Goal: Communication & Community: Answer question/provide support

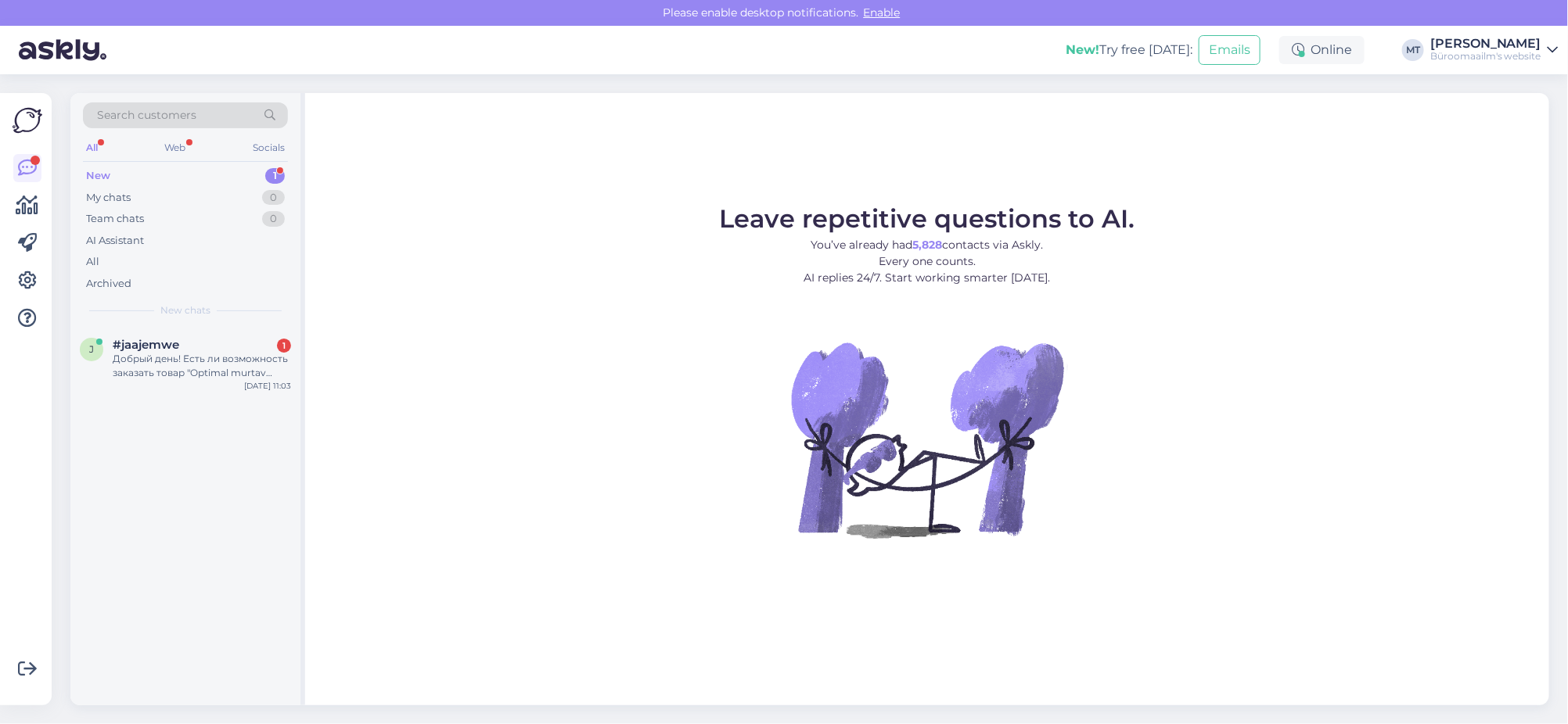
click at [92, 171] on div "New" at bounding box center [98, 176] width 24 height 16
click at [143, 362] on div "Добрый день! Есть ли возможность заказать товар "Optimal murtav jagaja OPT25B+1…" at bounding box center [202, 366] width 179 height 28
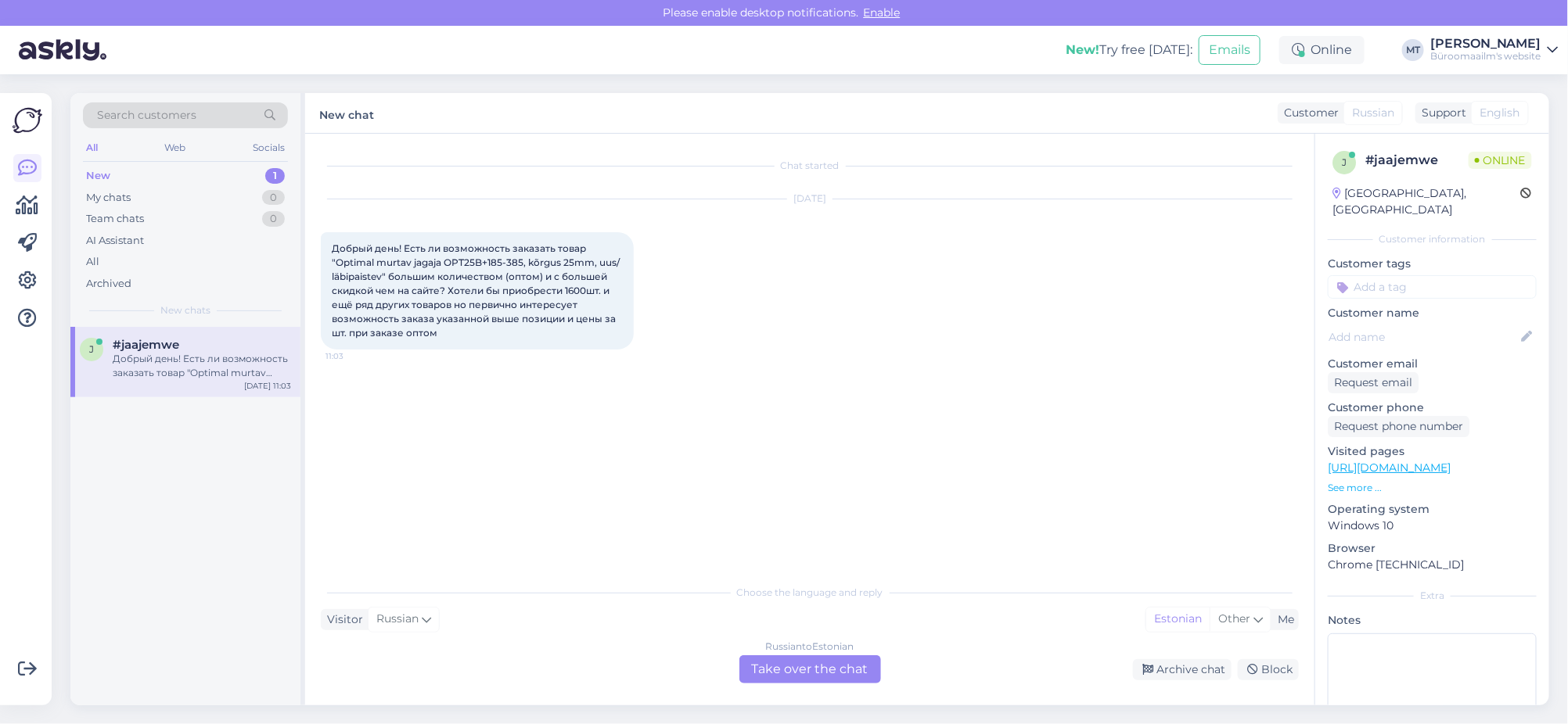
click at [103, 166] on div "New 1" at bounding box center [186, 176] width 205 height 22
click at [127, 352] on div "Добрый день! Есть ли возможность заказать товар "Optimal murtav jagaja OPT25B+1…" at bounding box center [202, 366] width 179 height 28
click at [815, 666] on div "Russian to Estonian Take over the chat" at bounding box center [809, 669] width 142 height 28
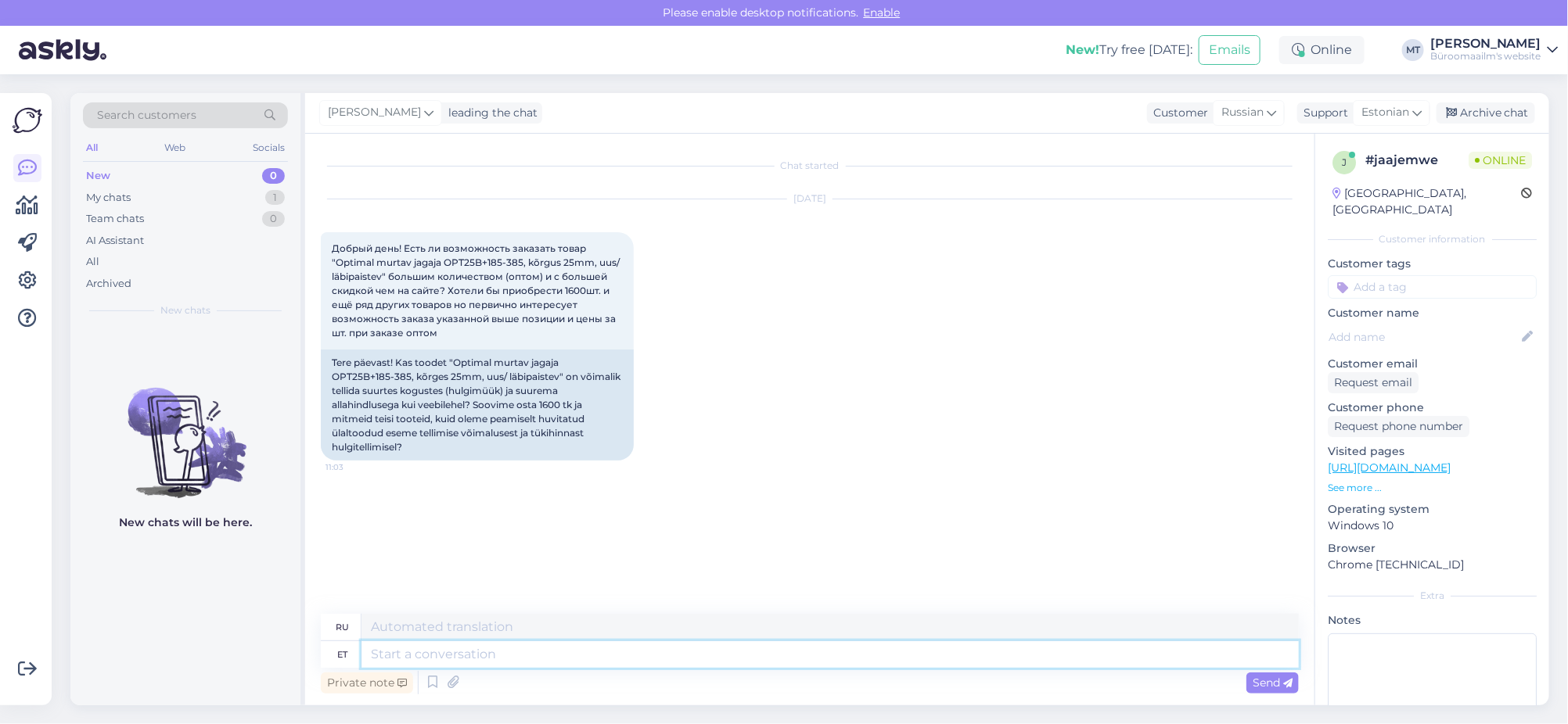
click at [495, 655] on textarea at bounding box center [830, 655] width 937 height 27
drag, startPoint x: 443, startPoint y: 257, endPoint x: 419, endPoint y: 260, distance: 24.2
click at [419, 260] on span "Добрый день! Есть ли возможность заказать товар "Optimal murtav jagaja OPT25B+1…" at bounding box center [477, 290] width 290 height 96
drag, startPoint x: 483, startPoint y: 260, endPoint x: 339, endPoint y: 268, distance: 144.2
click at [339, 268] on div "Добрый день! Есть ли возможность заказать товар "Optimal murtav jagaja OPT25B+1…" at bounding box center [477, 290] width 313 height 117
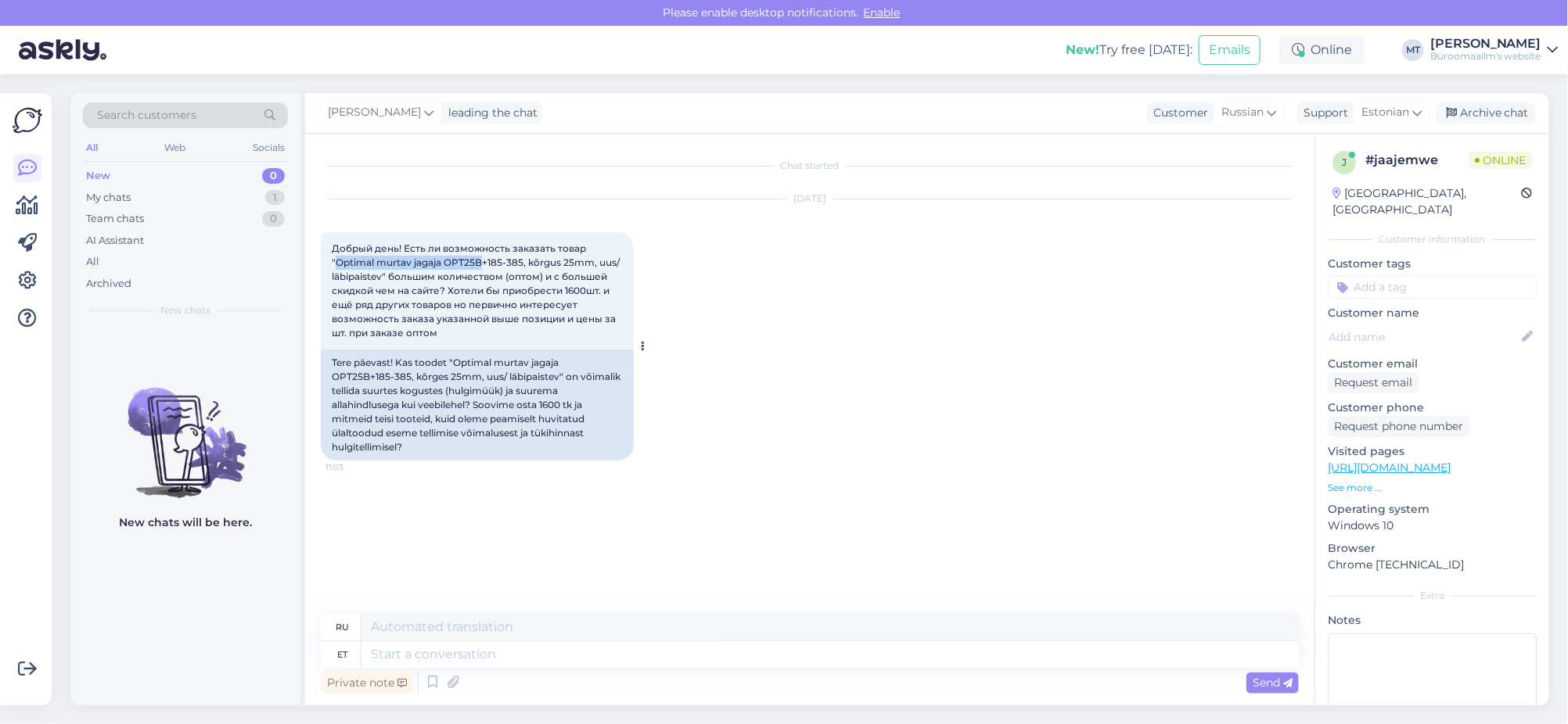
copy span "Optimal murtav jagaja OPT25B"
click at [454, 643] on textarea at bounding box center [830, 655] width 937 height 27
type textarea "Tere."
type textarea "Привет"
type textarea "Tere."
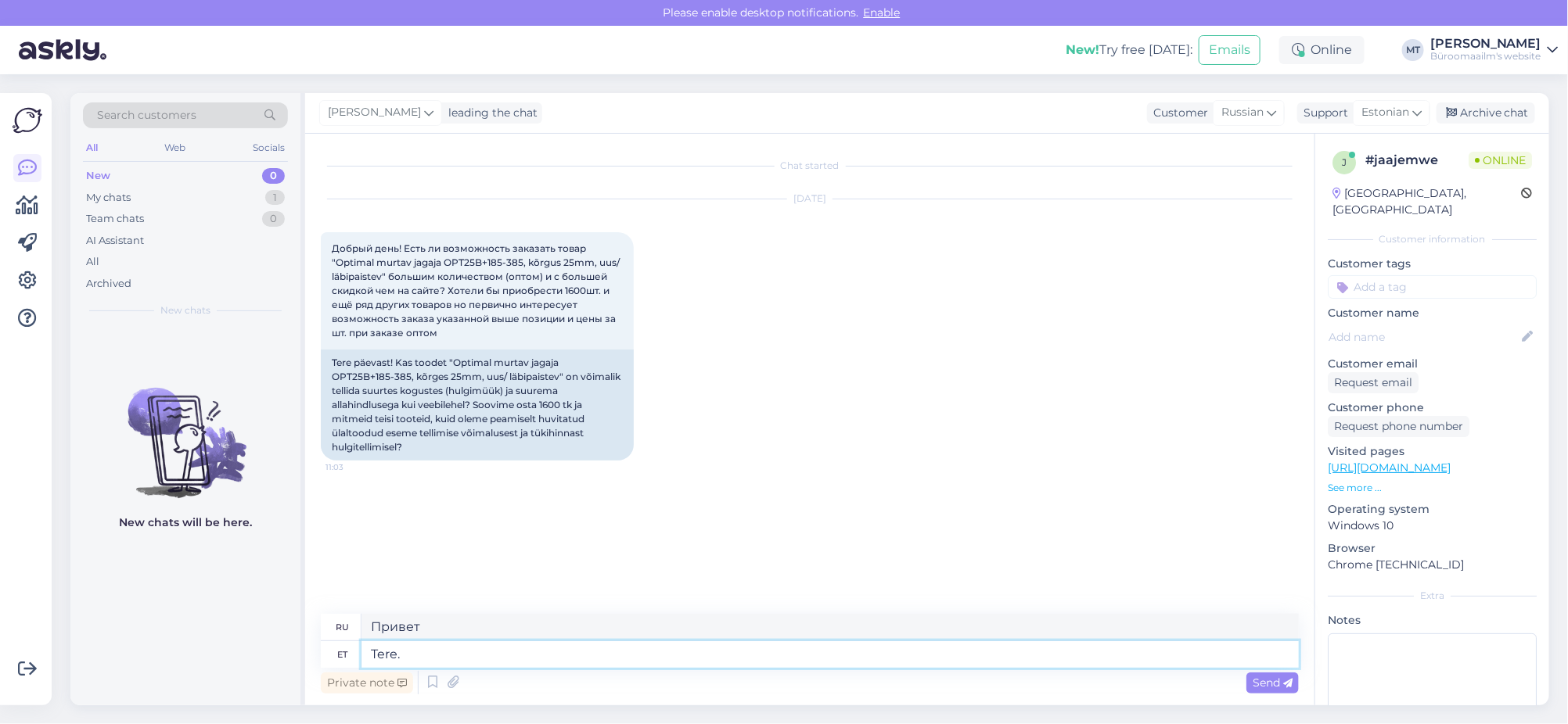
type textarea "Привет."
type textarea "Tere. Aitäh"
type textarea "Здравствуйте. Спасибо."
type textarea "Tere. Aitäh päringu"
type textarea "Здравствуйте. Спасибо за ваш запрос."
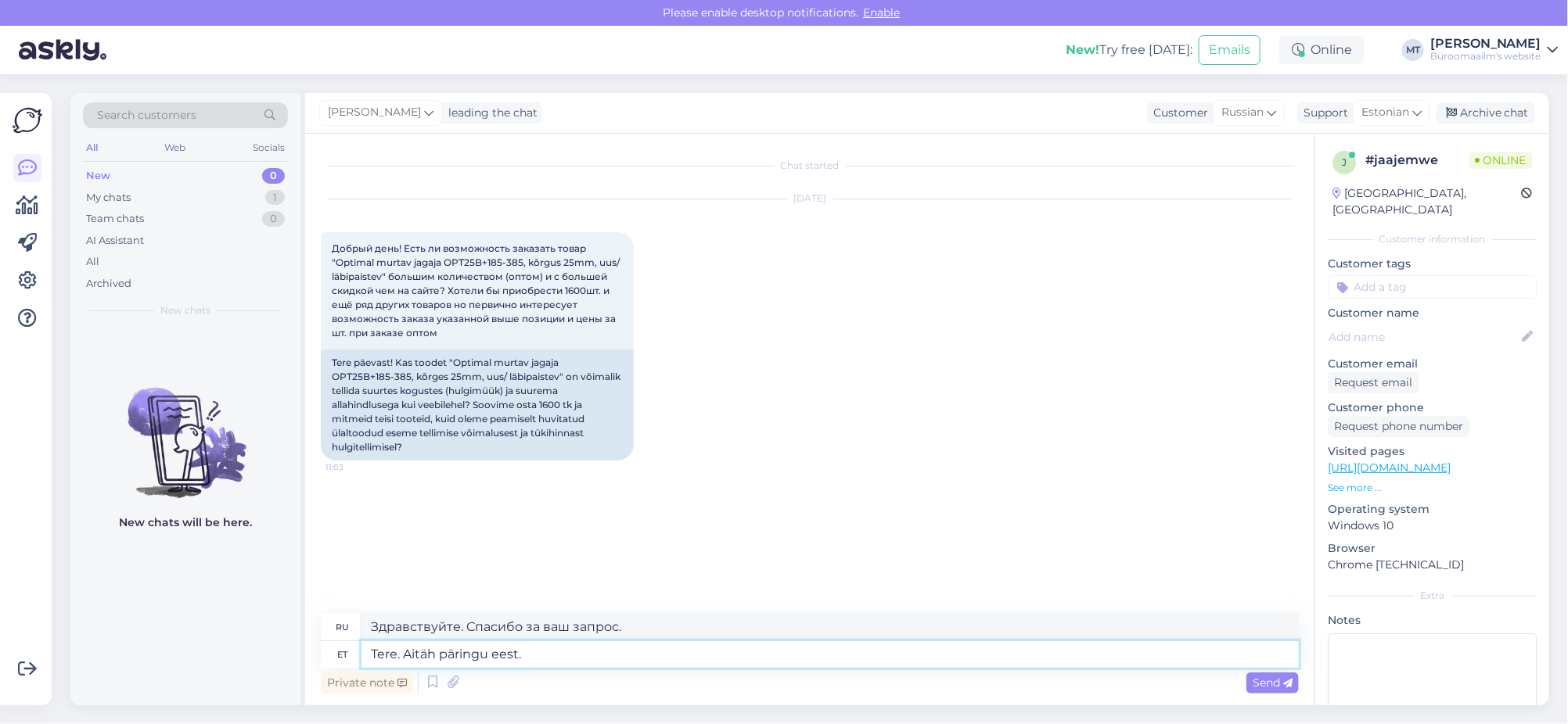
type textarea "Tere. Aitäh päringu eest. V"
type textarea "Здравствуйте. Спасибо за ваш запрос. В."
type textarea "Tere. Aitäh päringu eest."
type textarea "Здравствуйте. Спасибо за ваш запрос."
type textarea "Tere. Aitäh päringu eest. Kui s"
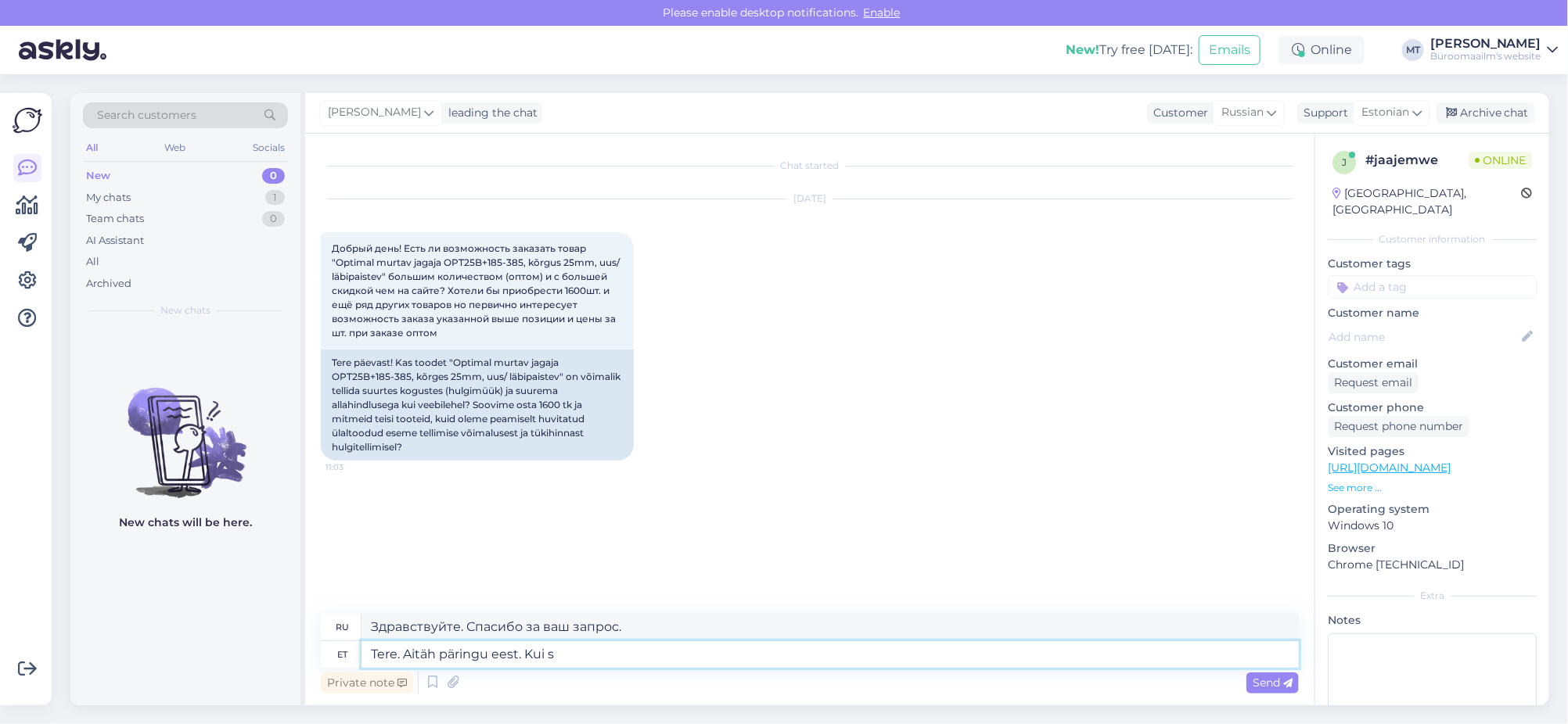
type textarea "Здравствуйте. Спасибо за ваш запрос. Если"
type textarea "Tere. Aitäh päringu eest. Kui soovite"
type textarea "Здравствуйте. Спасибо за ваш запрос. Если вы хотите..."
type textarea "Tere. Aitäh päringu eest. Kui soovite suures koguses, s"
type textarea "Здравствуйте. Спасибо за ваш запрос. Если вам нужно большое количество,"
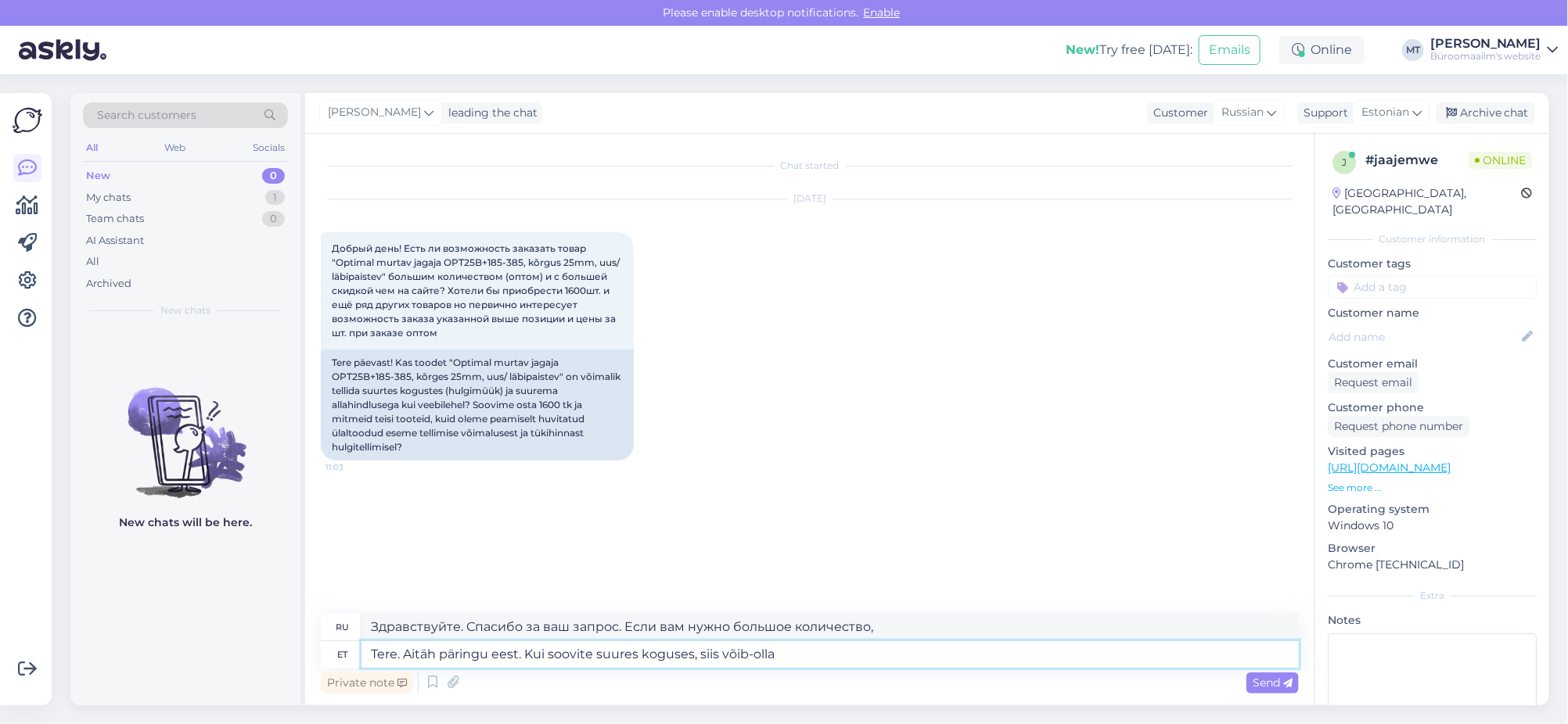
type textarea "Tere. Aitäh päringu eest. Kui soovite suures koguses, siis võib-olla"
type textarea "Здравствуйте. Спасибо за ваш запрос. Если вам нужно большое количество, возможн…"
type textarea "Tere. Aitäh päringu eest. Kui soovite suures koguses, siis võib-olla on teil"
type textarea "Здравствуйте. Спасибо за ваш запрос. Если вам нужно большое количество, возможн…"
type textarea "Tere. Aitäh päringu eest. Kui soovite suures koguses, siis võib-olla on teil su…"
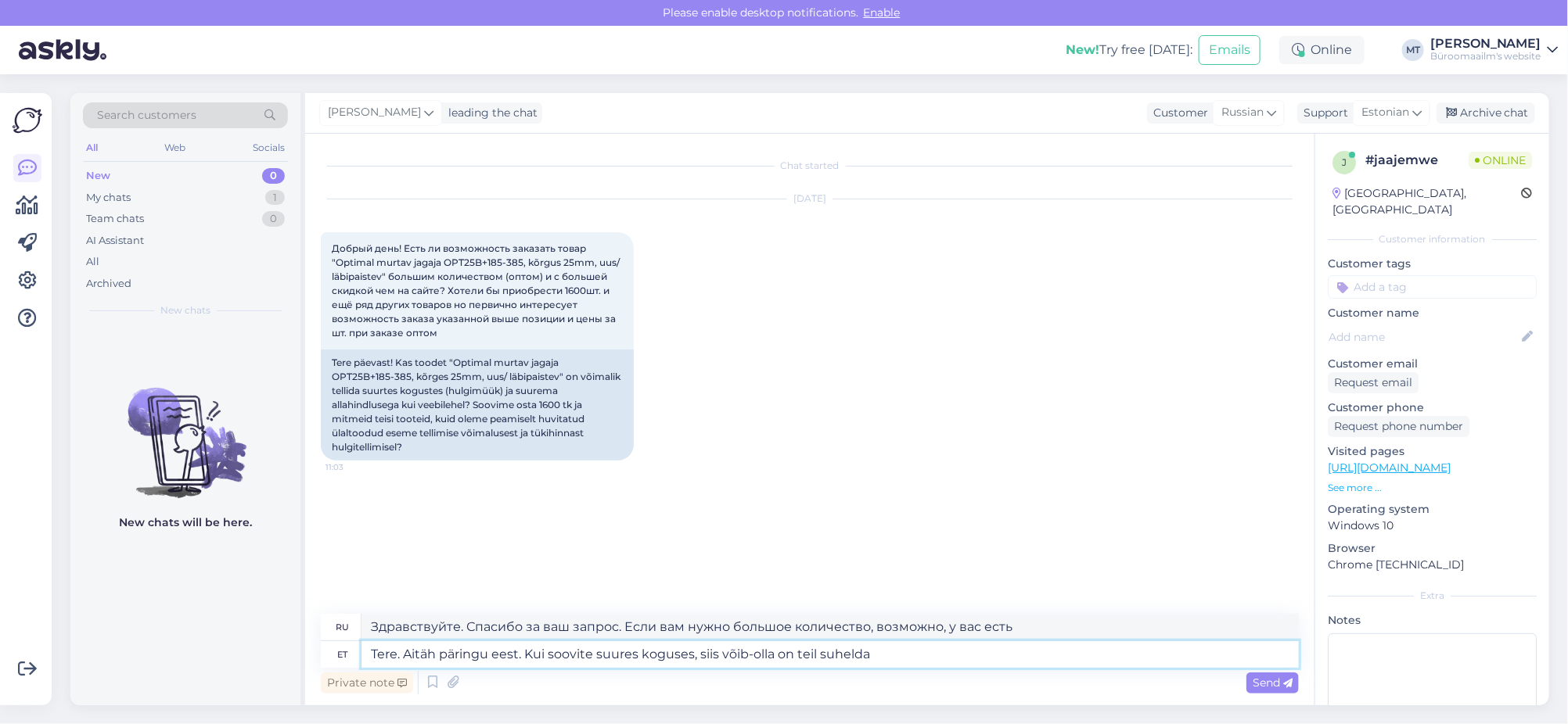
type textarea "Здравствуйте. Спасибо за ваш запрос. Если вам нужно большое количество, пожалуй…"
type textarea "Tere. Aitäh päringu eest. Kui soovite suures koguses, siis võib-olla on teil su…"
type textarea "Здравствуйте. Спасибо за ваш запрос. Если вам нужно большое количество, свяжите…"
type textarea "Tere. Aitäh päringu eest. Kui soovite suures koguses, siis võib-olla on teil su…"
type textarea "Здравствуйте. Спасибо за ваш запрос. Если вам нужен большой объём, возможно, ва…"
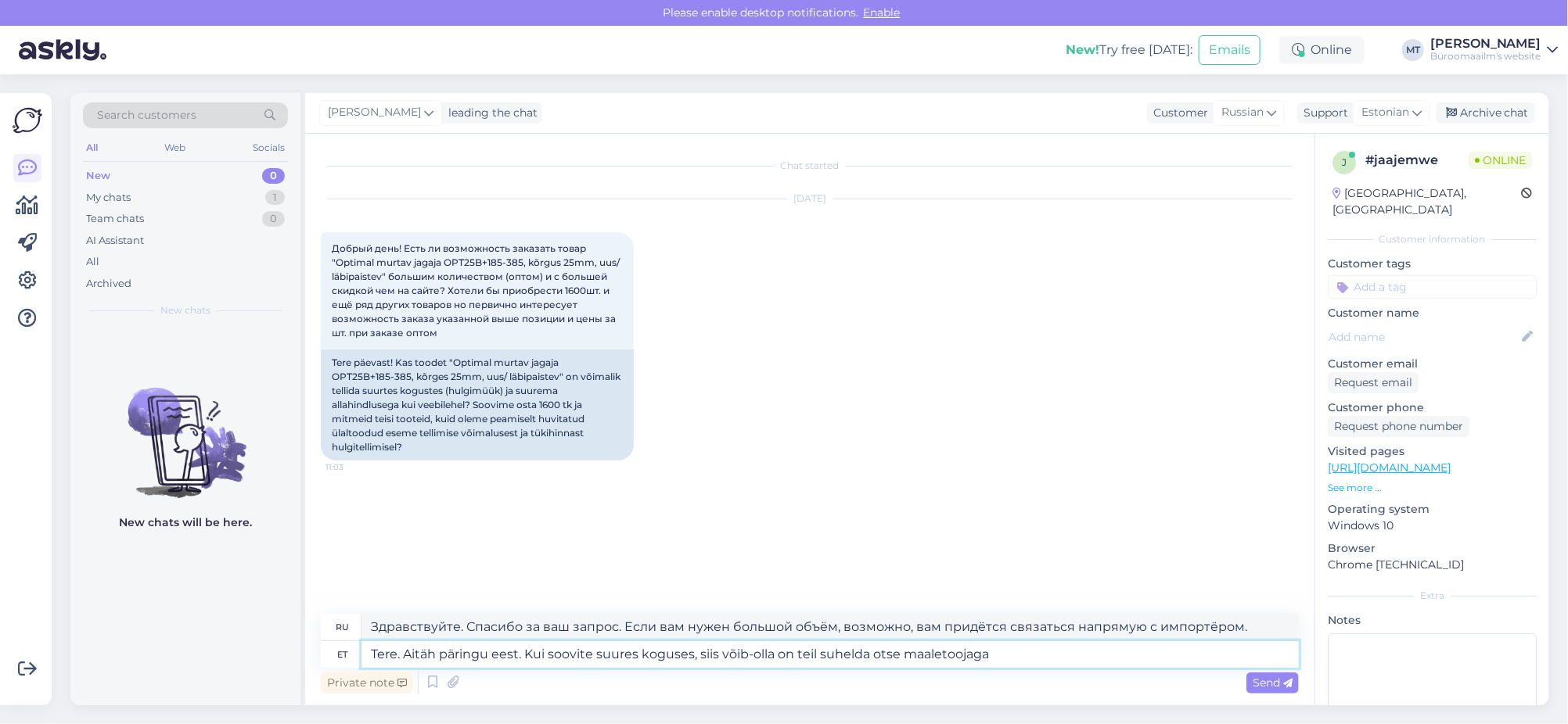
drag, startPoint x: 1001, startPoint y: 662, endPoint x: 902, endPoint y: 662, distance: 99.0
click at [902, 662] on textarea "Tere. Aitäh päringu eest. Kui soovite suures koguses, siis võib-olla on teil su…" at bounding box center [830, 655] width 937 height 27
type textarea "Tere. Aitäh päringu eest. Kui soovite suures koguses, siis võib-olla on teil su…"
type textarea "Здравствуйте. Спасибо за ваш запрос. Если вам нужно большое количество, возможн…"
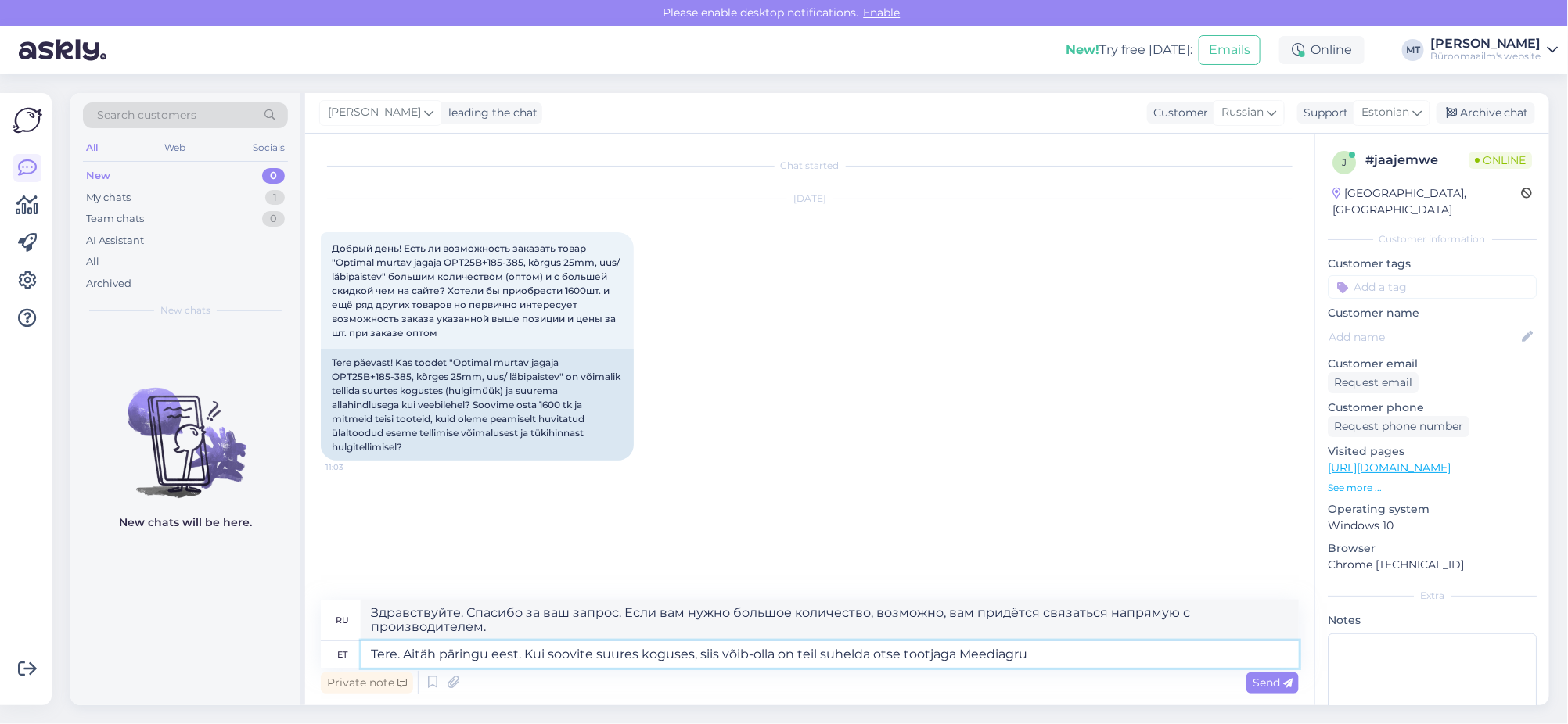
type textarea "Tere. Aitäh päringu eest. Kui soovite suures koguses, siis võib-olla on teil su…"
type textarea "Здравствуйте! Спасибо за ваш запрос. Если вам нужно большое количество, возможн…"
type textarea "Tere. Aitäh päringu eest. Kui soovite suures koguses, siis võib-olla on teil su…"
type textarea "Здравствуйте! Спасибо за ваш запрос. Если вам нужно большое количество, возможн…"
type textarea "Tere. Aitäh päringu eest. Kui soovite suures koguses, siis võib-olla on teil su…"
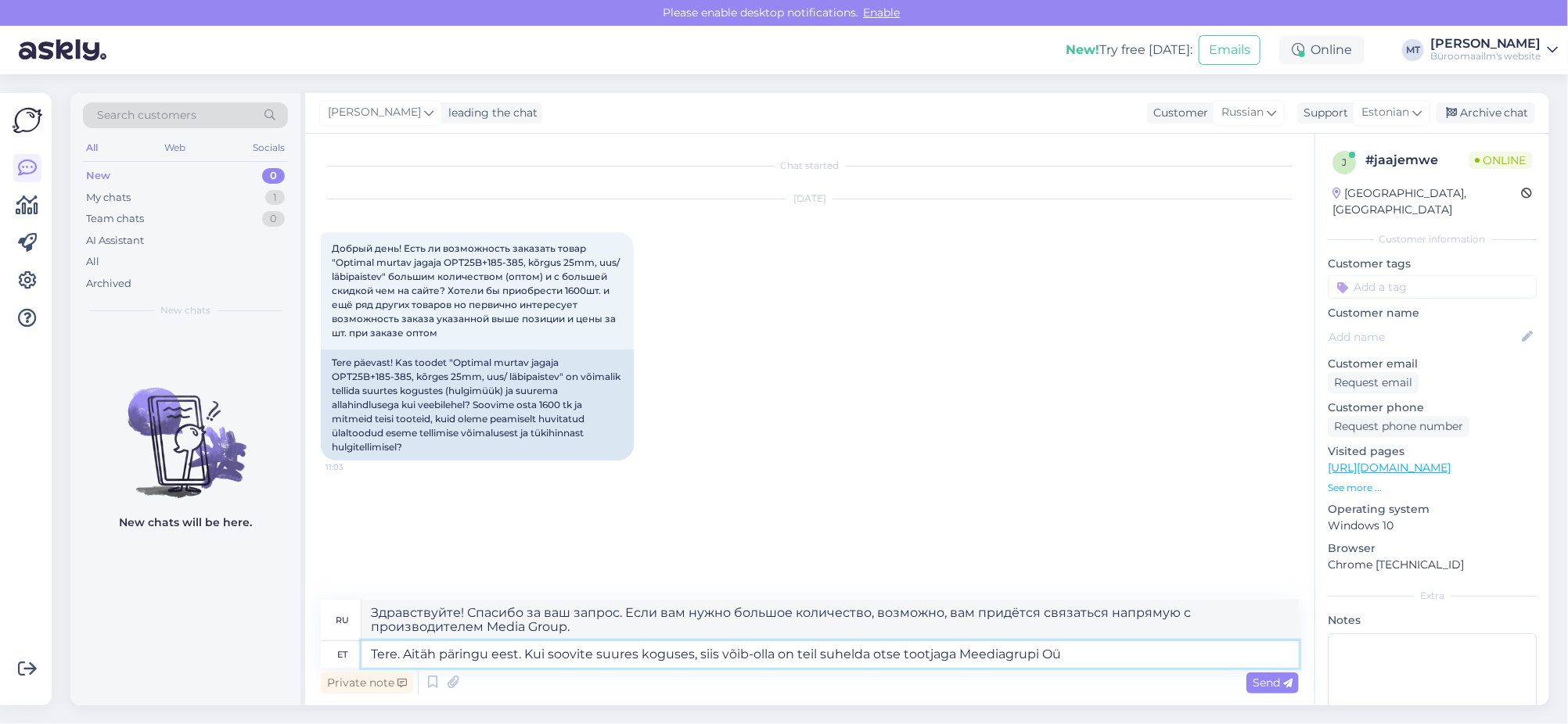
type textarea "Здравствуйте! Спасибо за ваш запрос. Если вам нужно большое количество, возможн…"
paste textarea "[URL][DOMAIN_NAME]"
type textarea "Tere. Aitäh päringu eest. Kui soovite suures koguses, siis võib-olla on teil su…"
type textarea "Здравствуйте! Спасибо за ваш запрос. Если вам нужно большое количество, свяжите…"
type textarea "Tere. Aitäh päringu eest. Kui soovite suures koguses, siis võib-olla on teil su…"
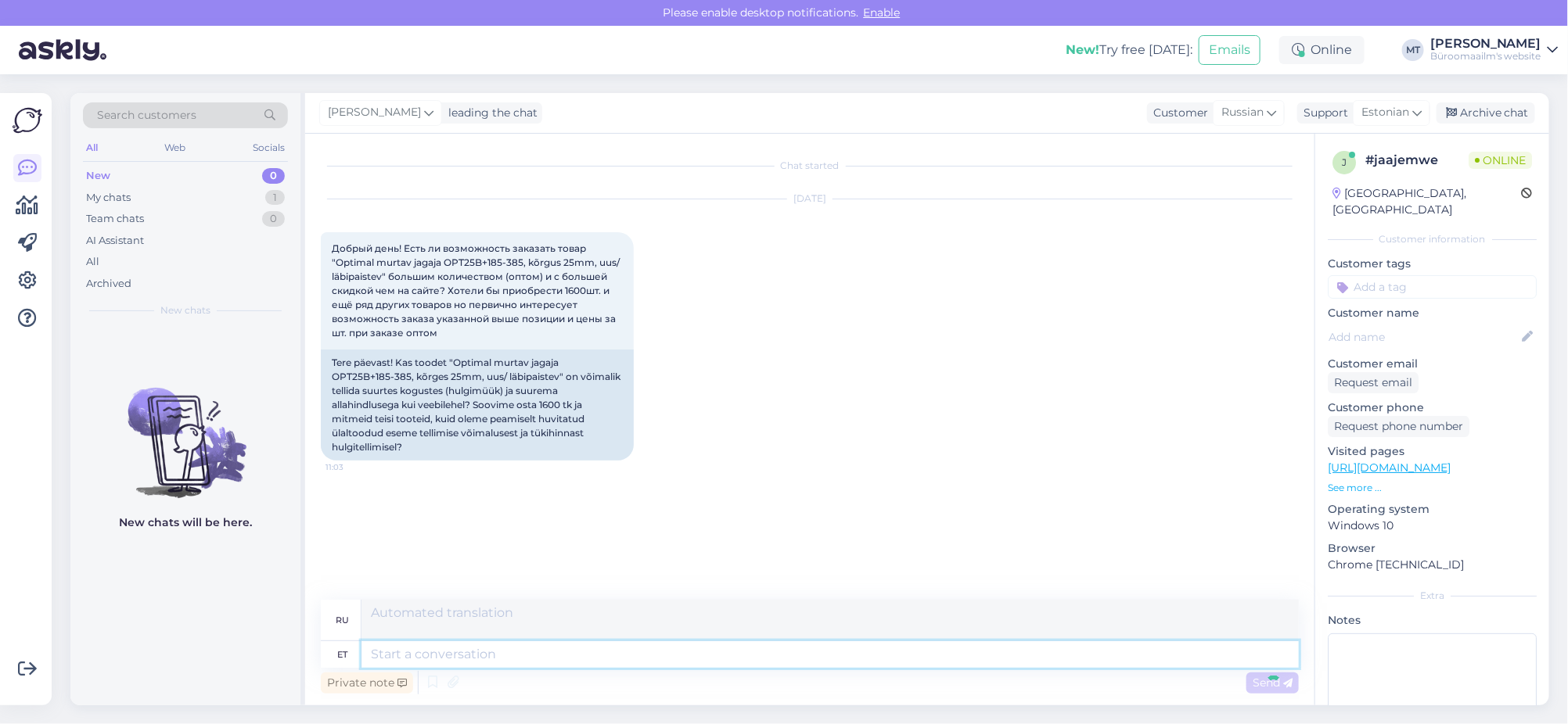
scroll to position [42, 0]
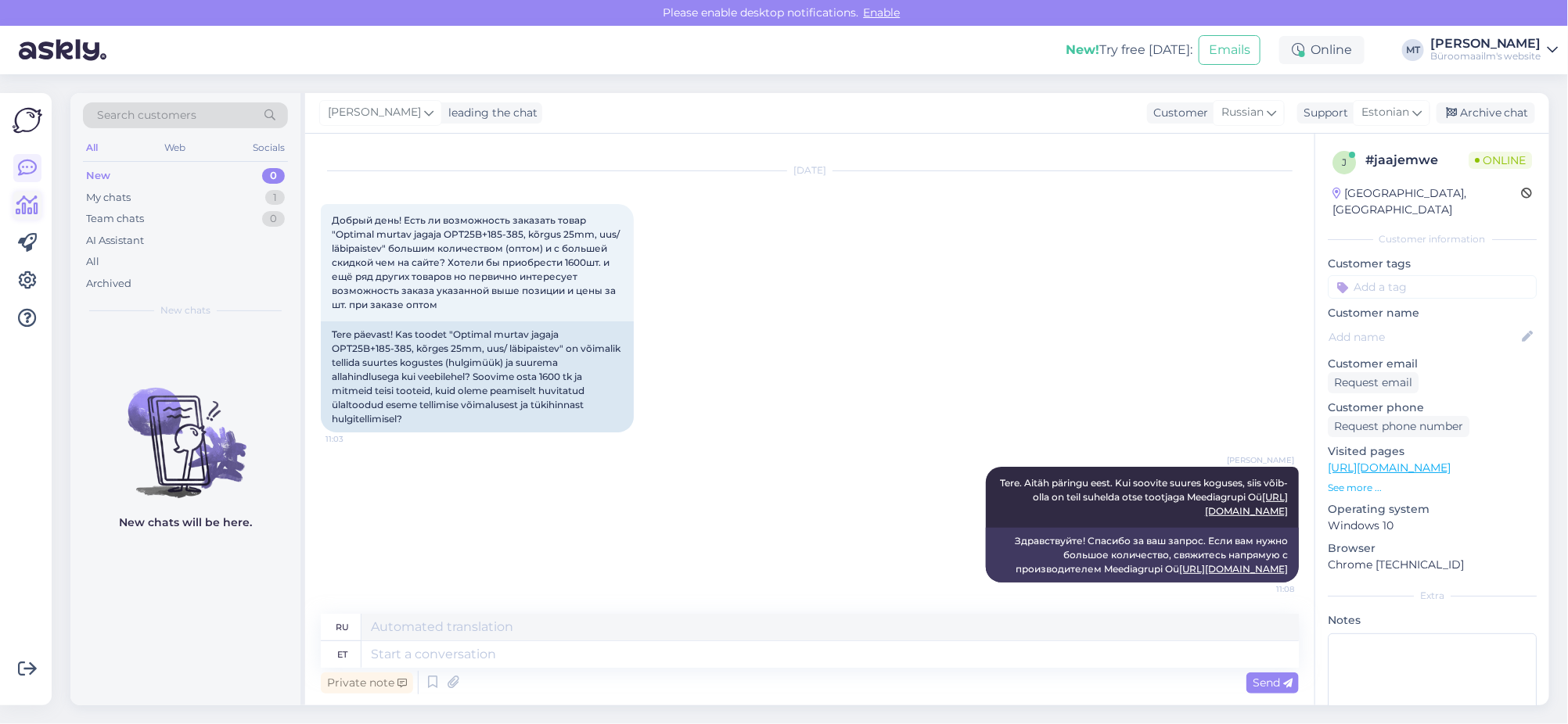
click at [33, 200] on icon at bounding box center [28, 205] width 23 height 18
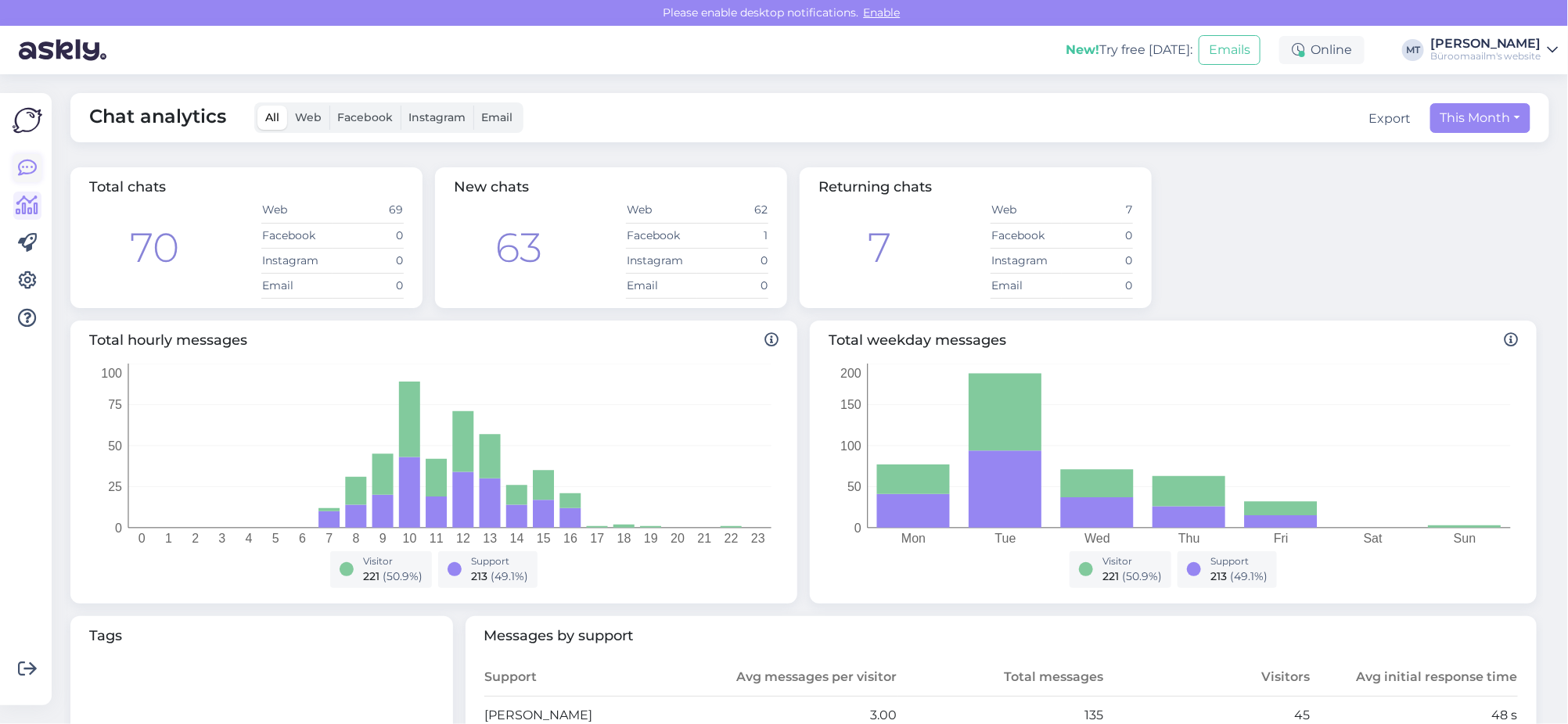
click at [32, 173] on icon at bounding box center [27, 168] width 19 height 18
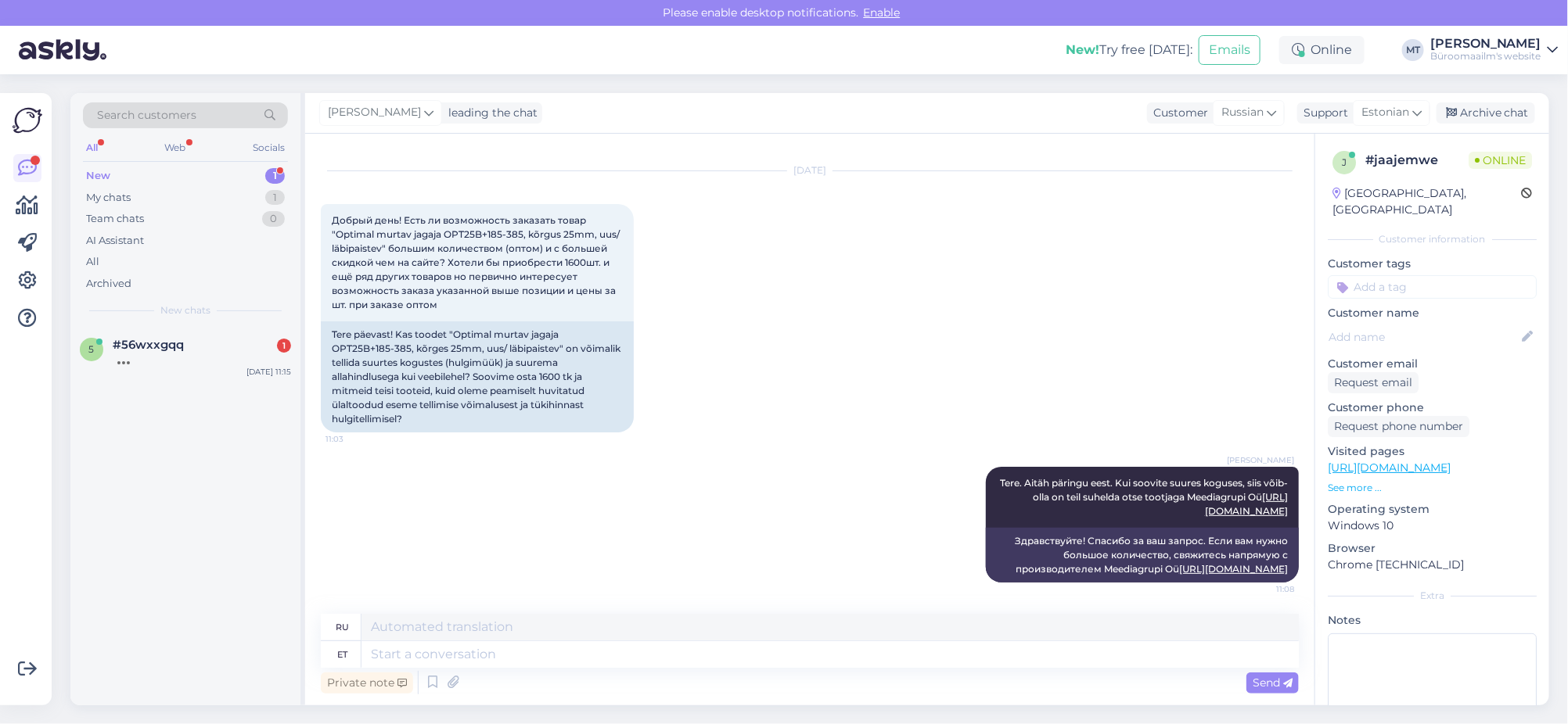
scroll to position [42, 0]
click at [99, 173] on div "New" at bounding box center [98, 176] width 24 height 16
click at [130, 346] on span "#56wxxgqq" at bounding box center [148, 344] width 71 height 14
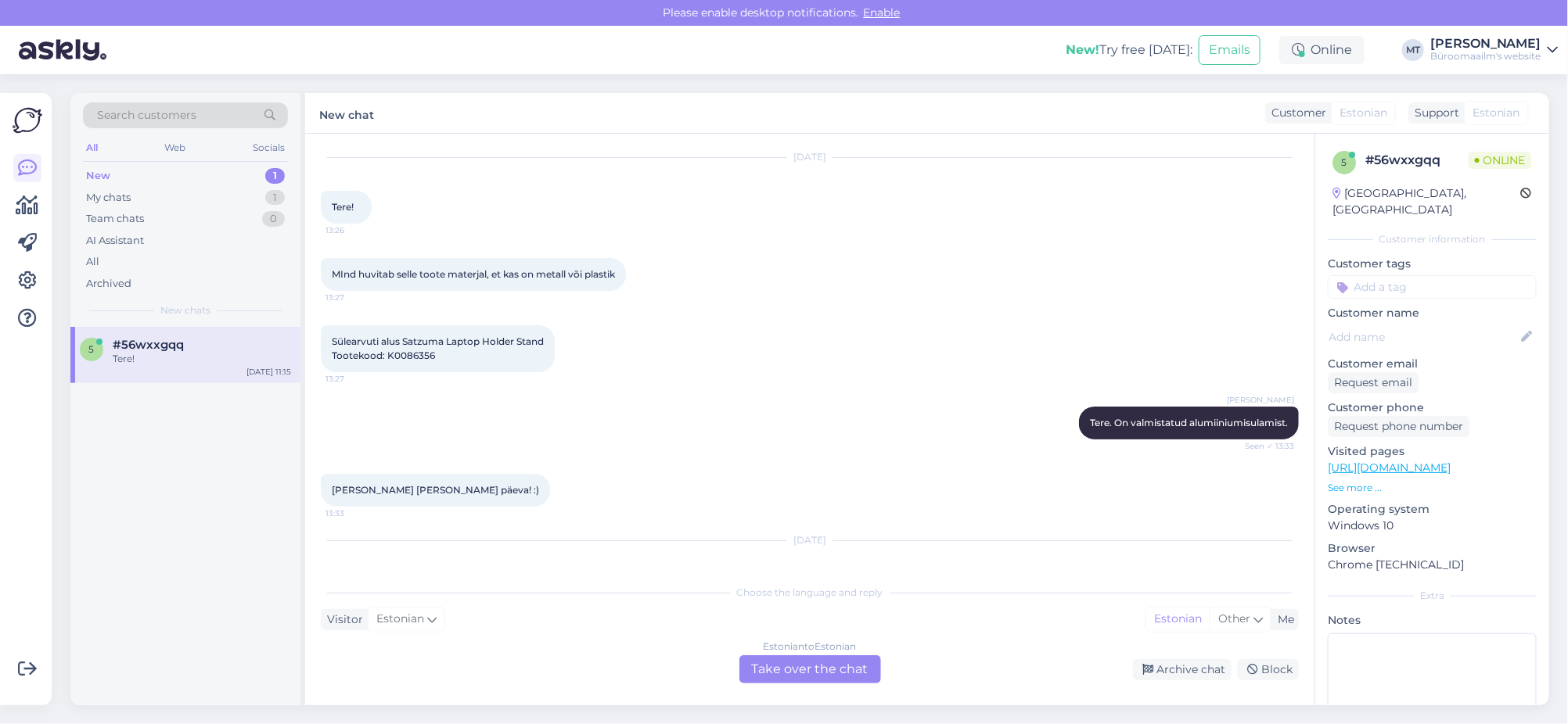
scroll to position [496, 0]
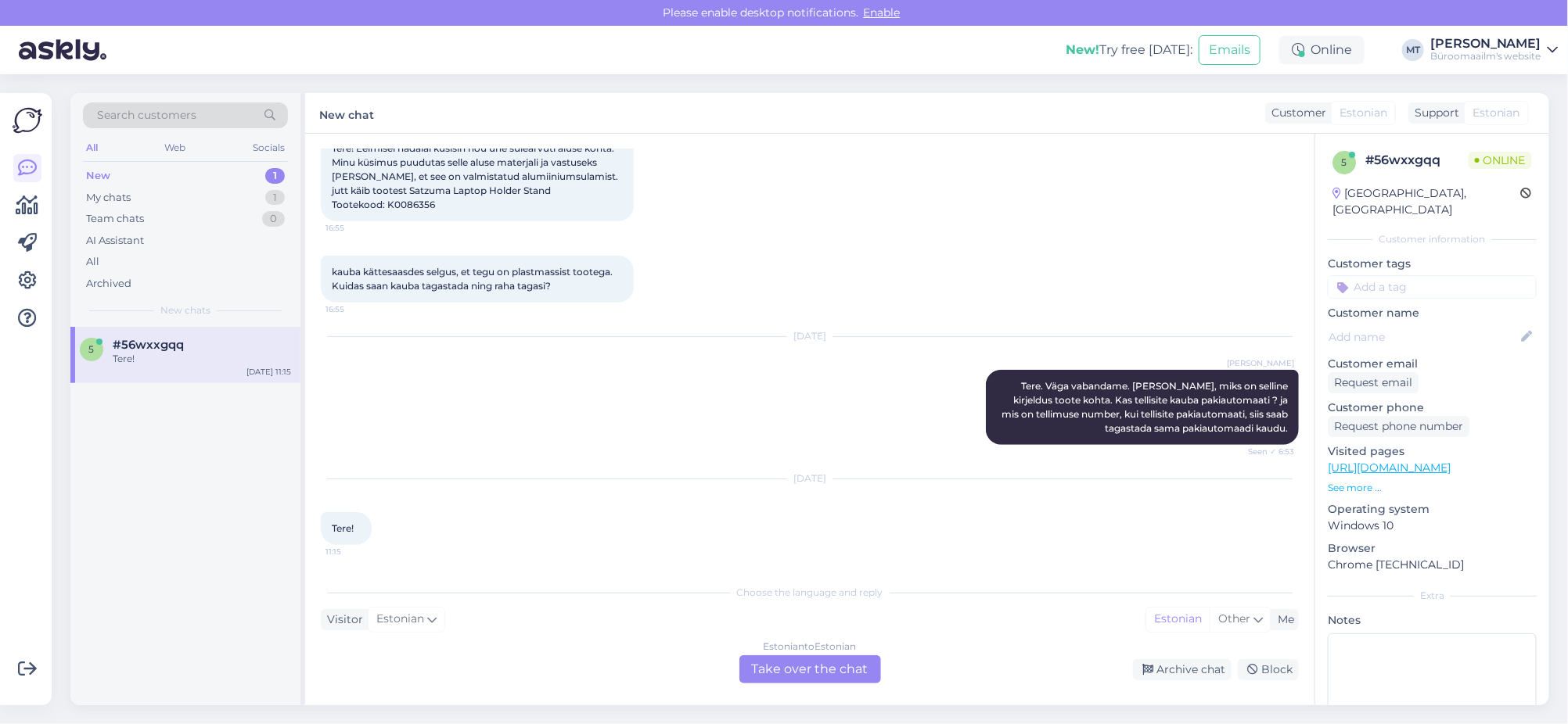
click at [815, 669] on div "Estonian to Estonian Take over the chat" at bounding box center [809, 669] width 142 height 28
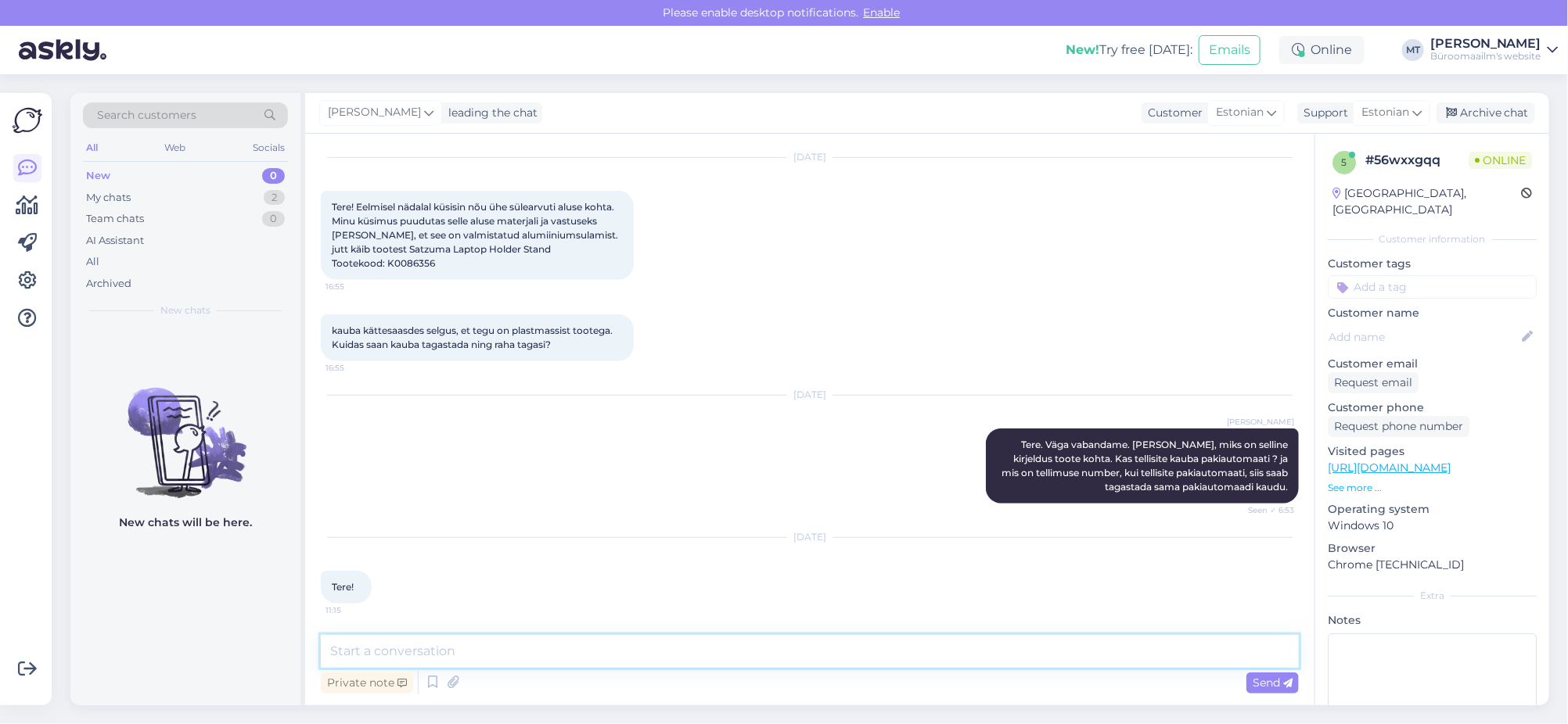
click at [485, 662] on textarea at bounding box center [809, 652] width 978 height 33
type textarea "Tere."
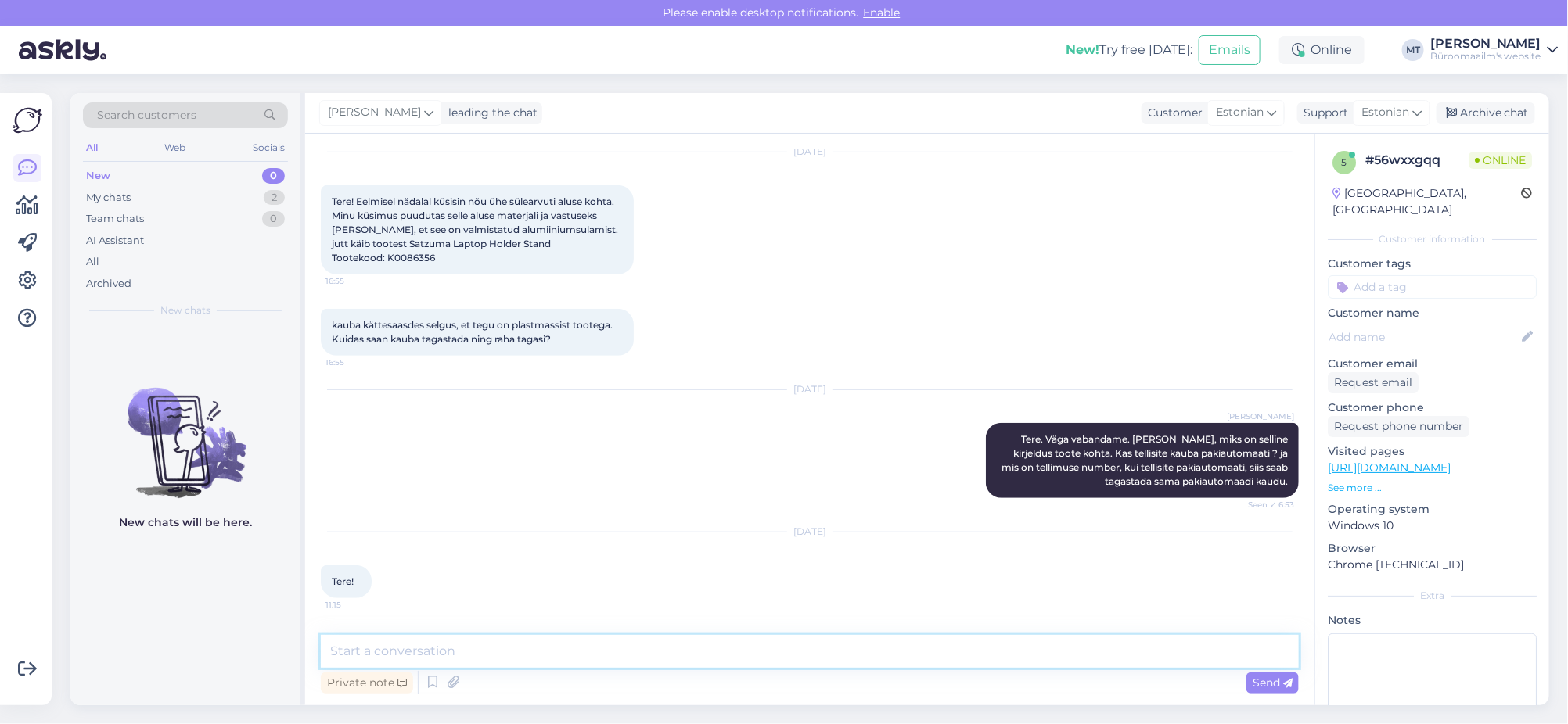
scroll to position [505, 0]
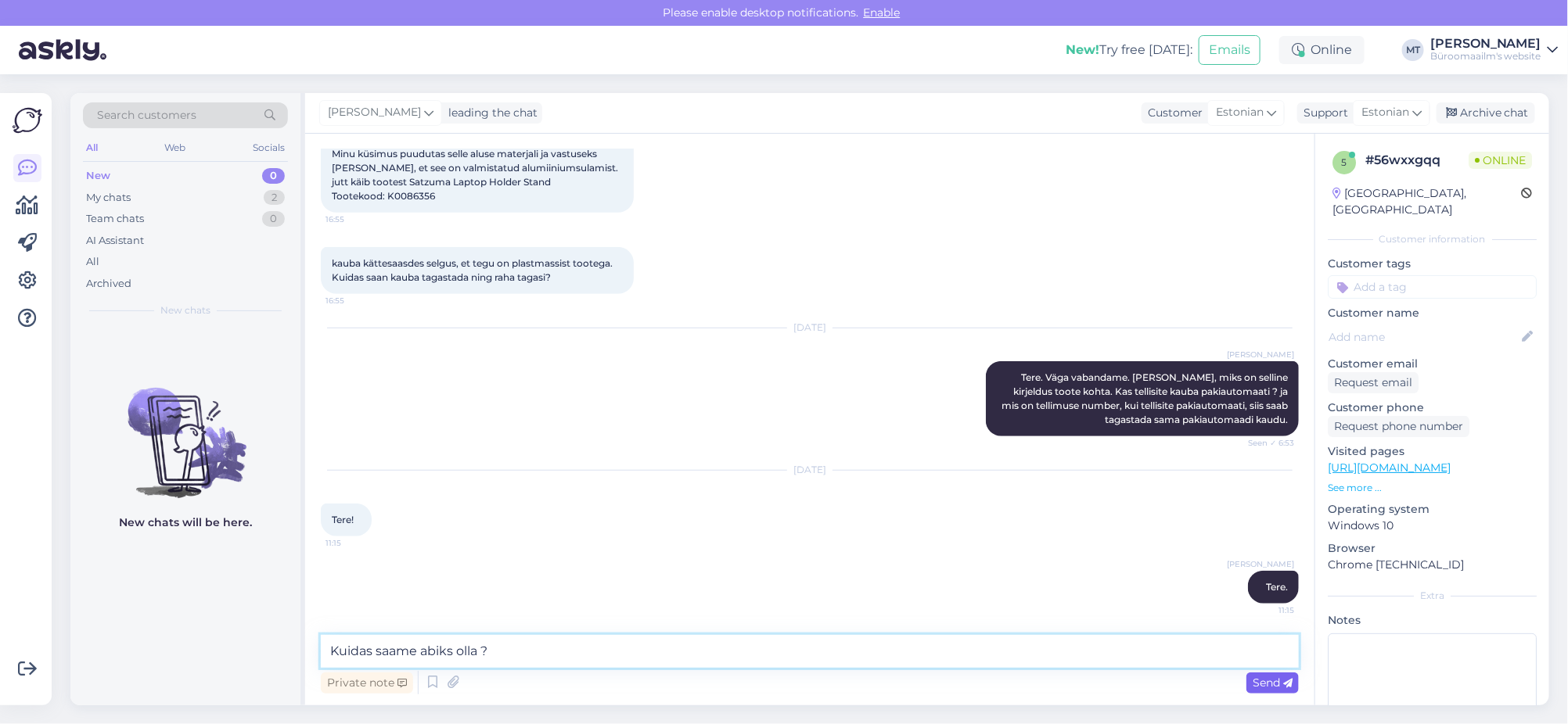
type textarea "Kuidas saame abiks olla ?"
click at [1278, 689] on div "Send" at bounding box center [1273, 682] width 53 height 21
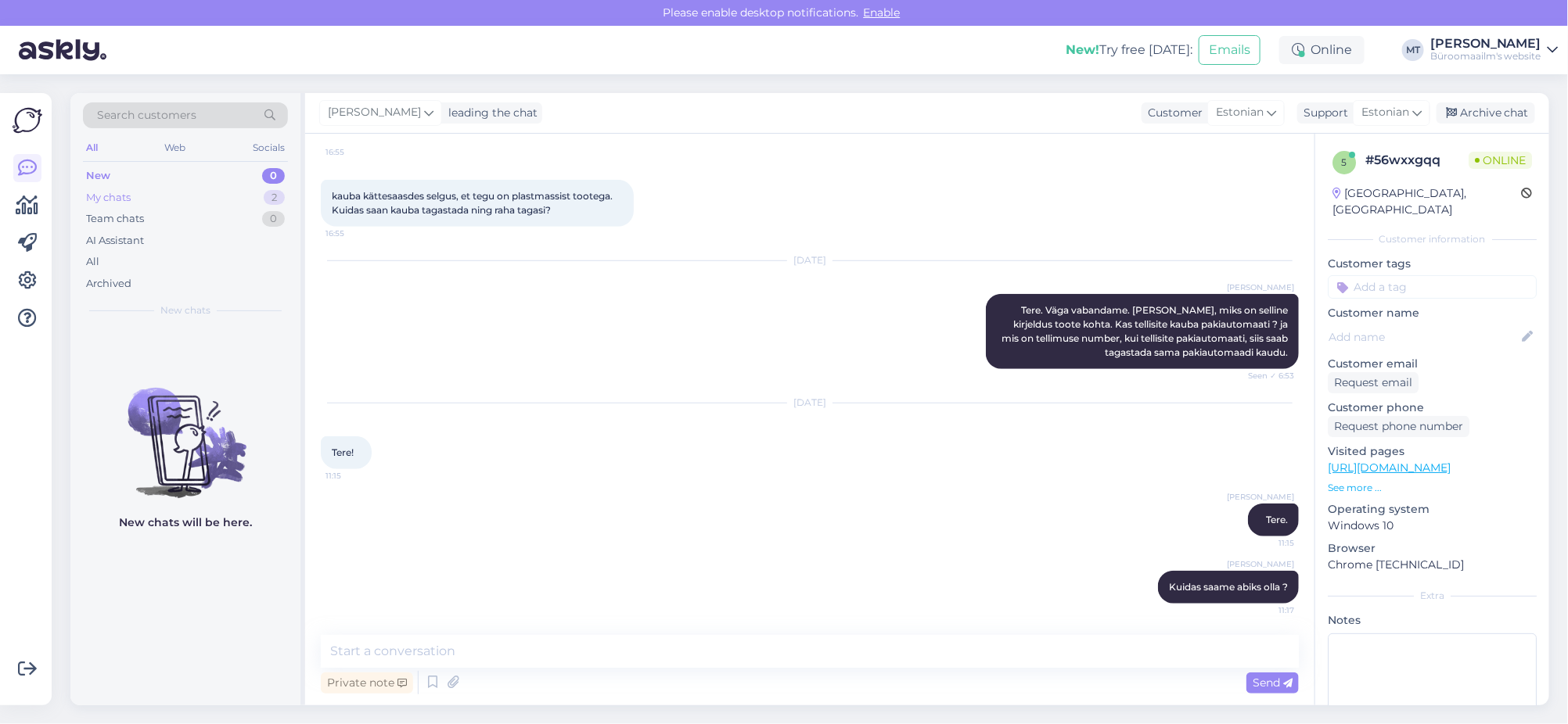
click at [102, 192] on div "My chats" at bounding box center [108, 198] width 44 height 16
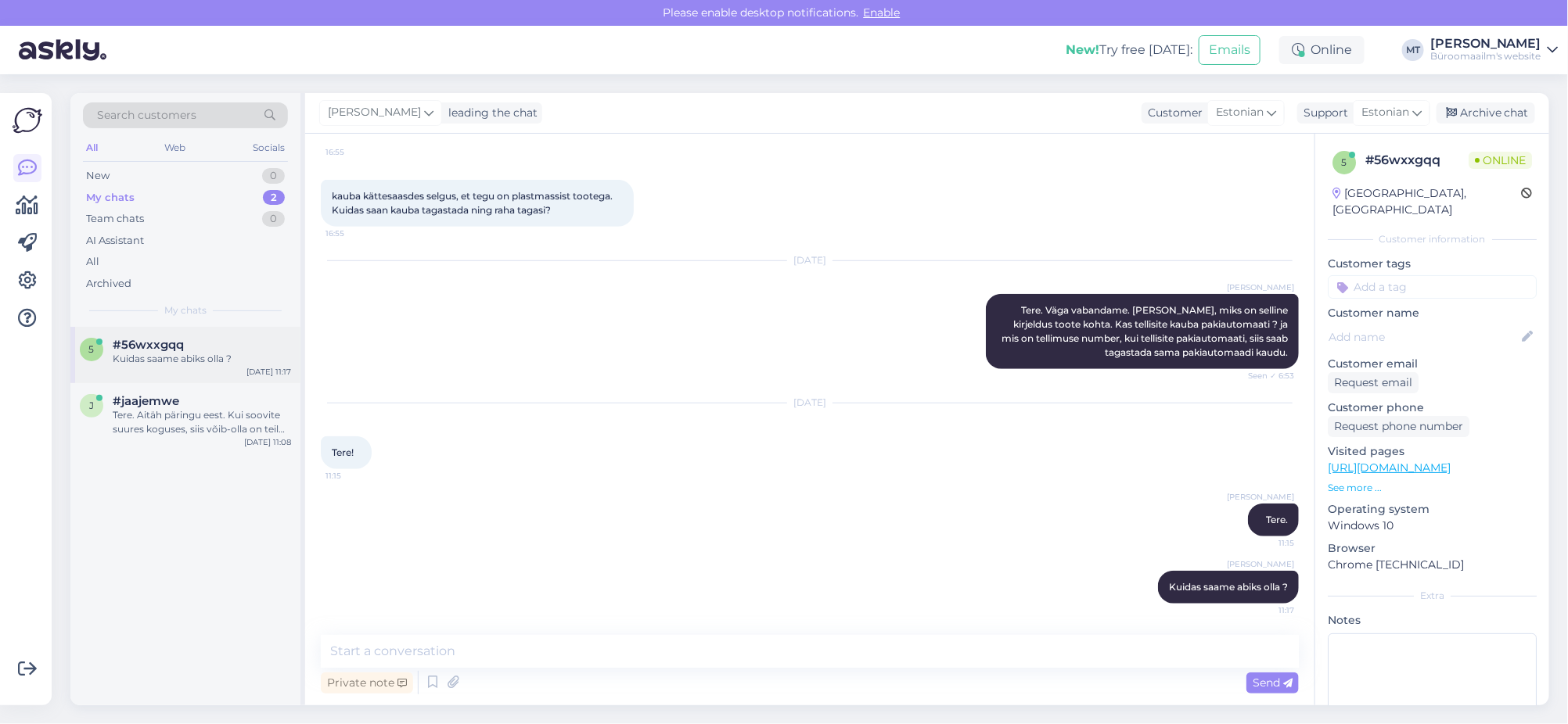
click at [169, 350] on span "#56wxxgqq" at bounding box center [148, 344] width 71 height 14
click at [170, 422] on div "Tere. Aitäh päringu eest. Kui soovite suures koguses, siis võib-olla on teil su…" at bounding box center [202, 423] width 179 height 28
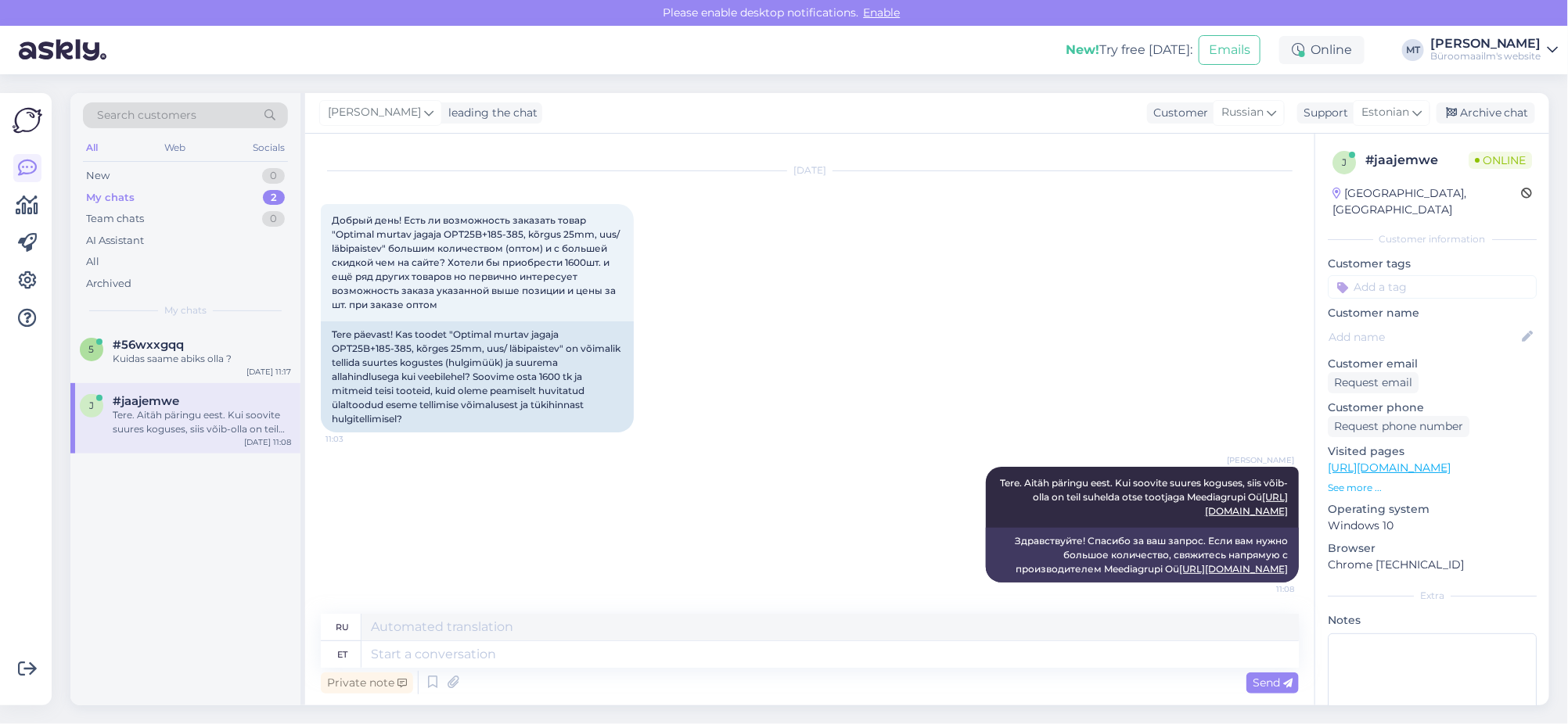
scroll to position [42, 0]
click at [36, 170] on icon at bounding box center [27, 168] width 19 height 18
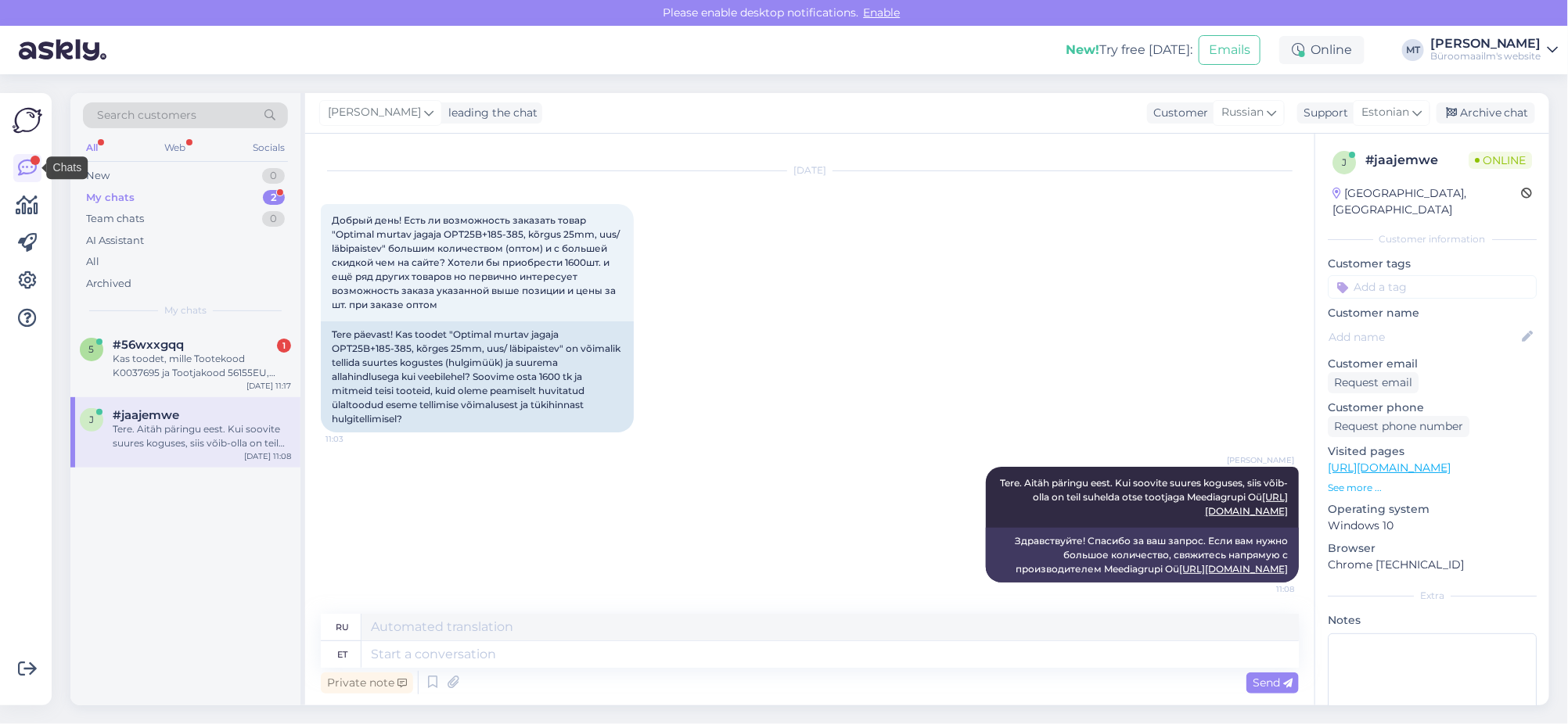
click at [102, 191] on div "My chats" at bounding box center [110, 198] width 48 height 16
click at [134, 361] on div "Kas toodet, mille Tootekood K0037695 ja Tootjakood 56155EU, müüakse ühekaupa? K…" at bounding box center [202, 366] width 179 height 28
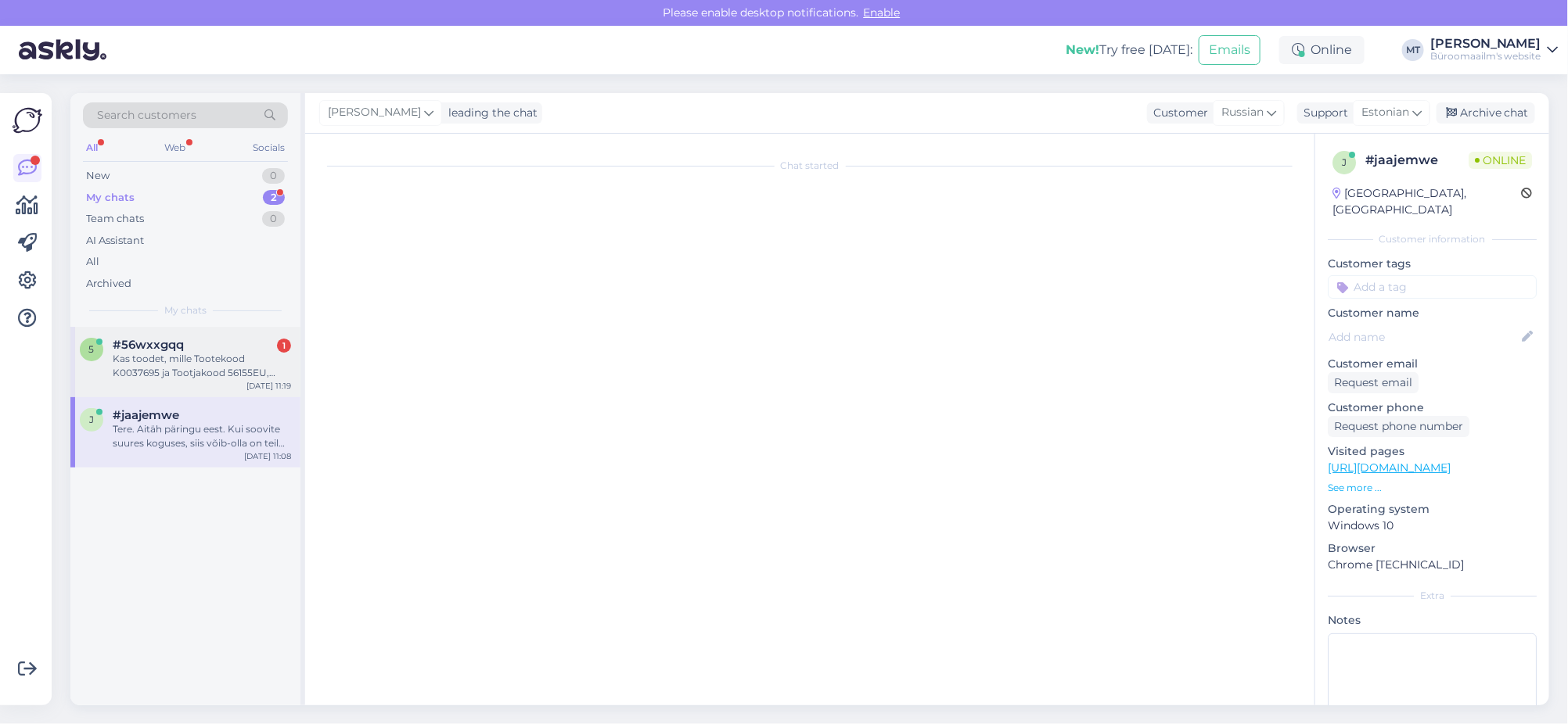
scroll to position [668, 0]
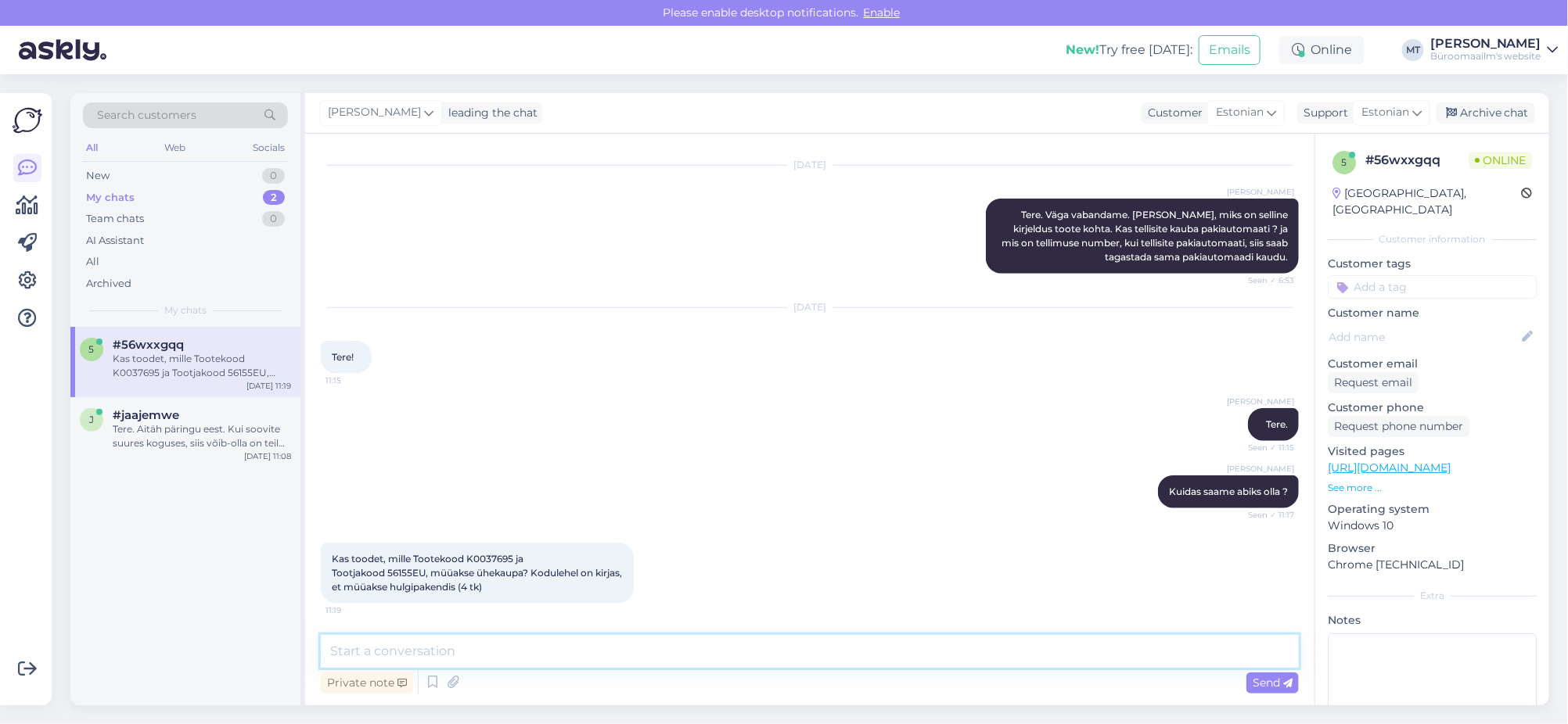
click at [438, 647] on textarea at bounding box center [809, 652] width 978 height 33
click at [486, 555] on span "Kas toodet, mille Tootekood K0037695 ja Tootjakood 56155EU, müüakse ühekaupa? K…" at bounding box center [478, 572] width 292 height 40
copy span "K0037695"
click at [417, 647] on textarea at bounding box center [809, 652] width 978 height 33
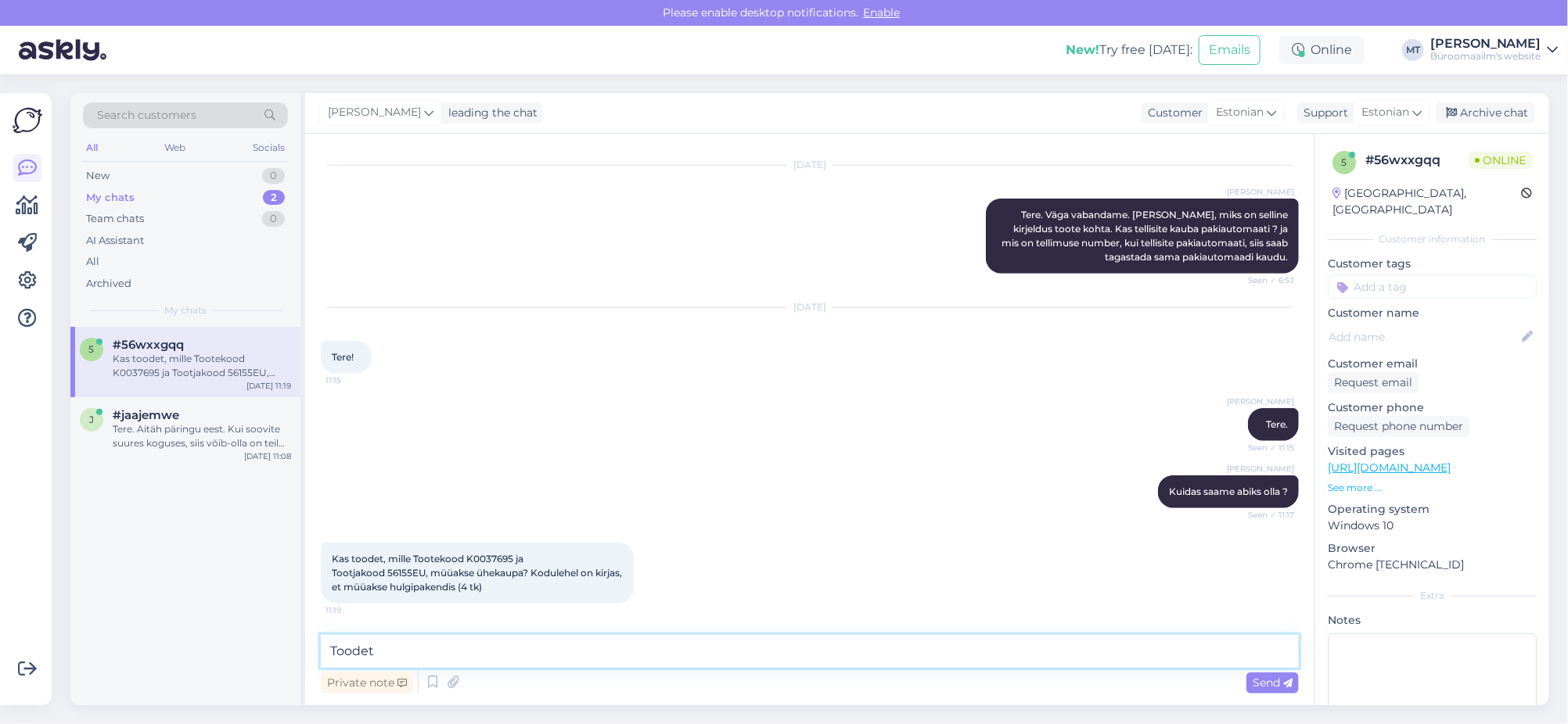
paste textarea "K0037695"
click at [571, 652] on textarea "Toodet K0037695 müüme ühekaupa, hoind on 1tk. oma." at bounding box center [809, 652] width 978 height 33
type textarea "Toodet K0037695 müüme ühekaupa, hind on 1tk. oma."
click at [1287, 679] on icon at bounding box center [1288, 683] width 9 height 9
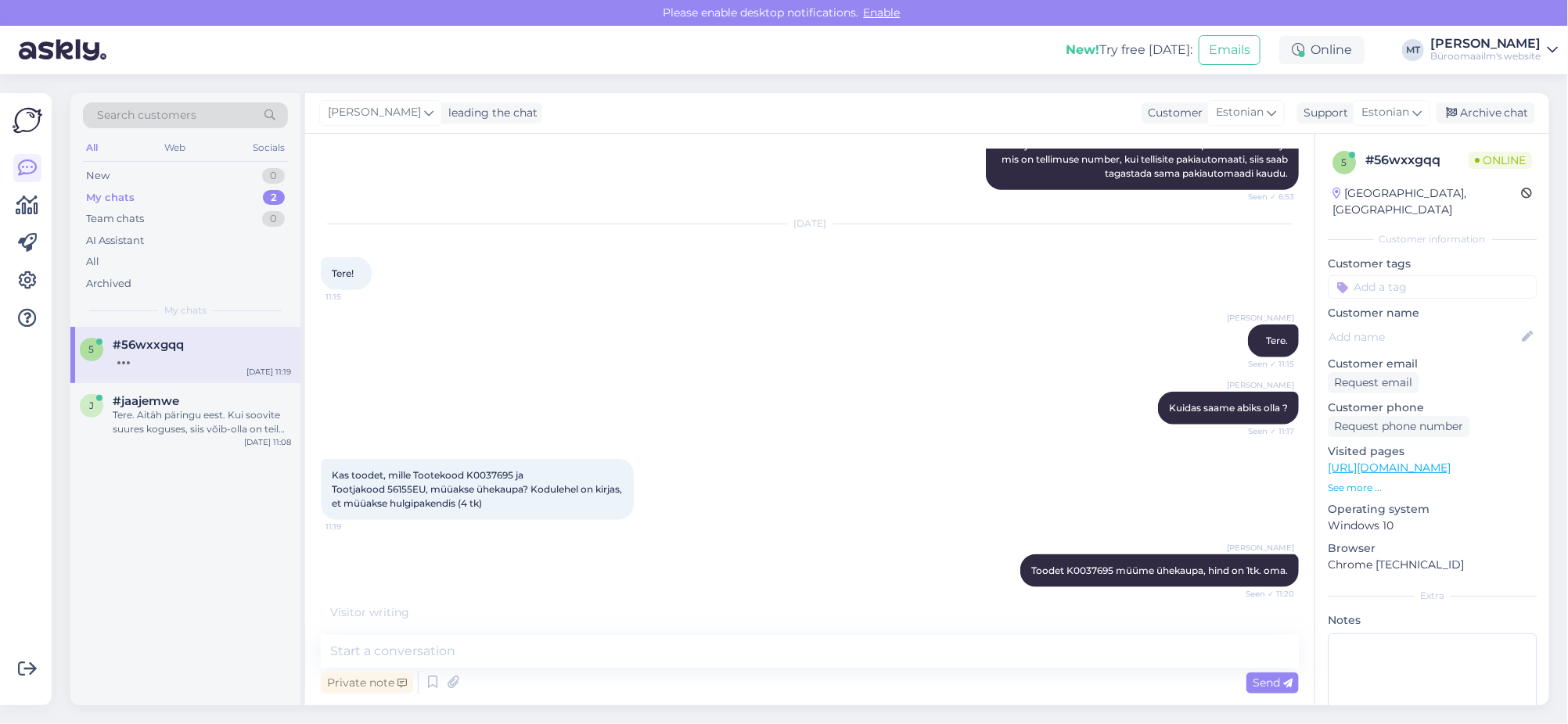
scroll to position [802, 0]
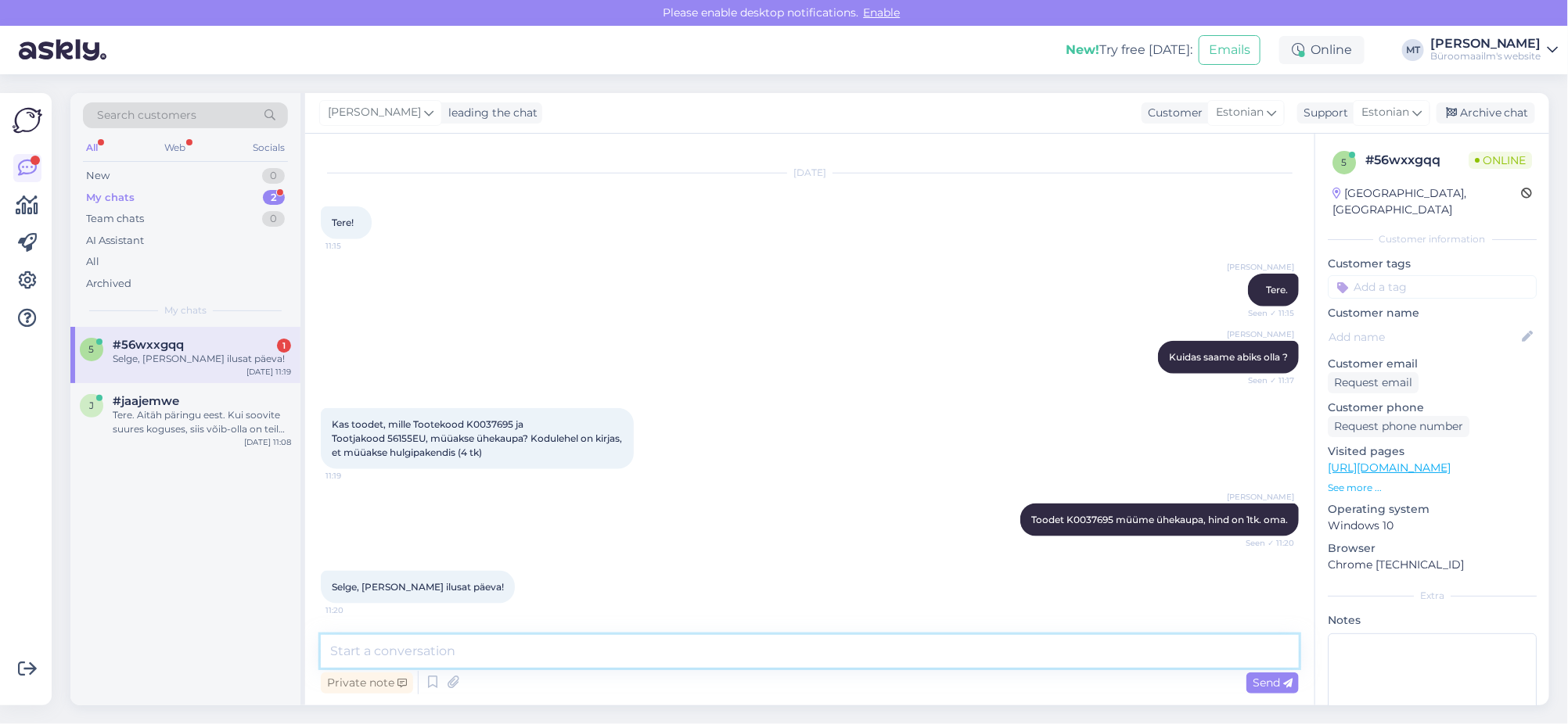
click at [458, 667] on textarea at bounding box center [809, 652] width 978 height 33
type textarea "Aitäh."
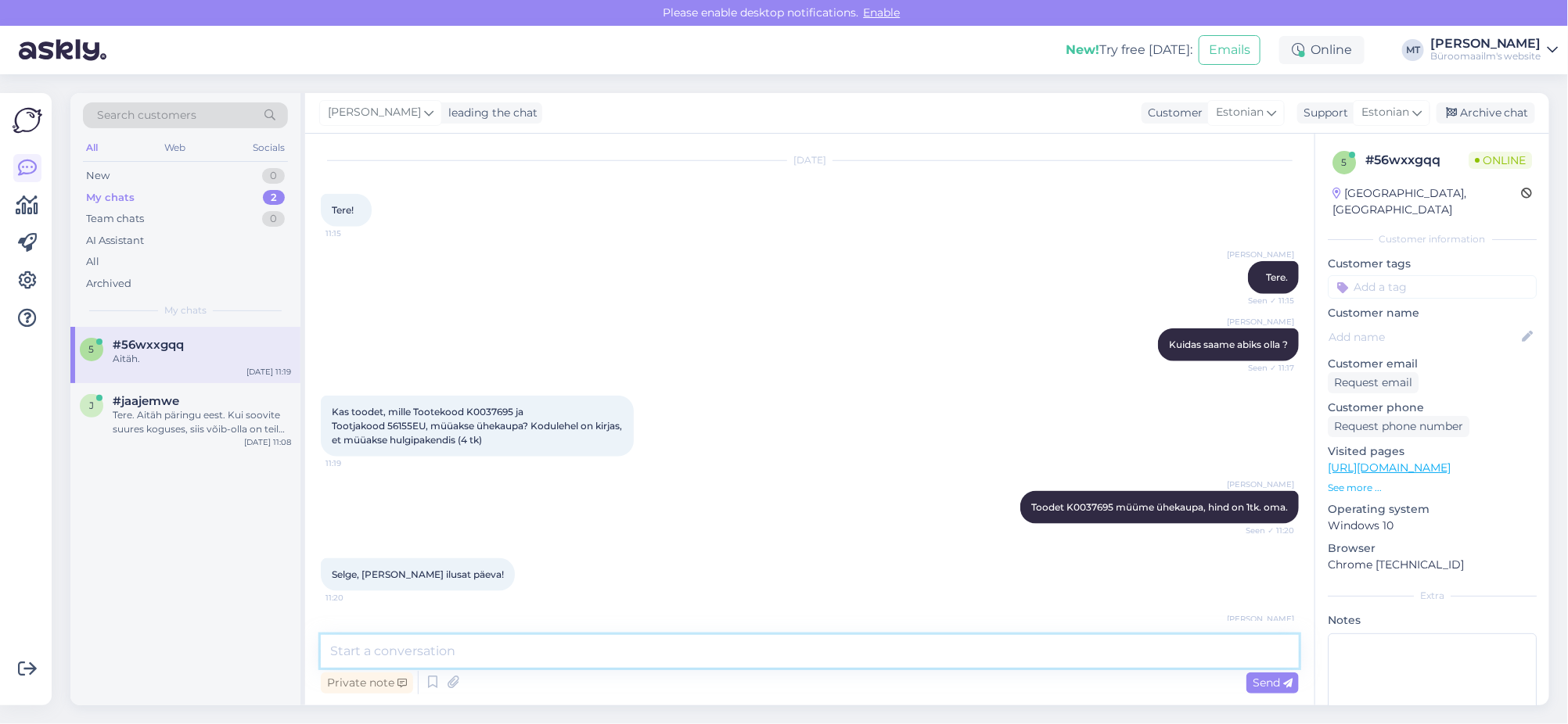
scroll to position [869, 0]
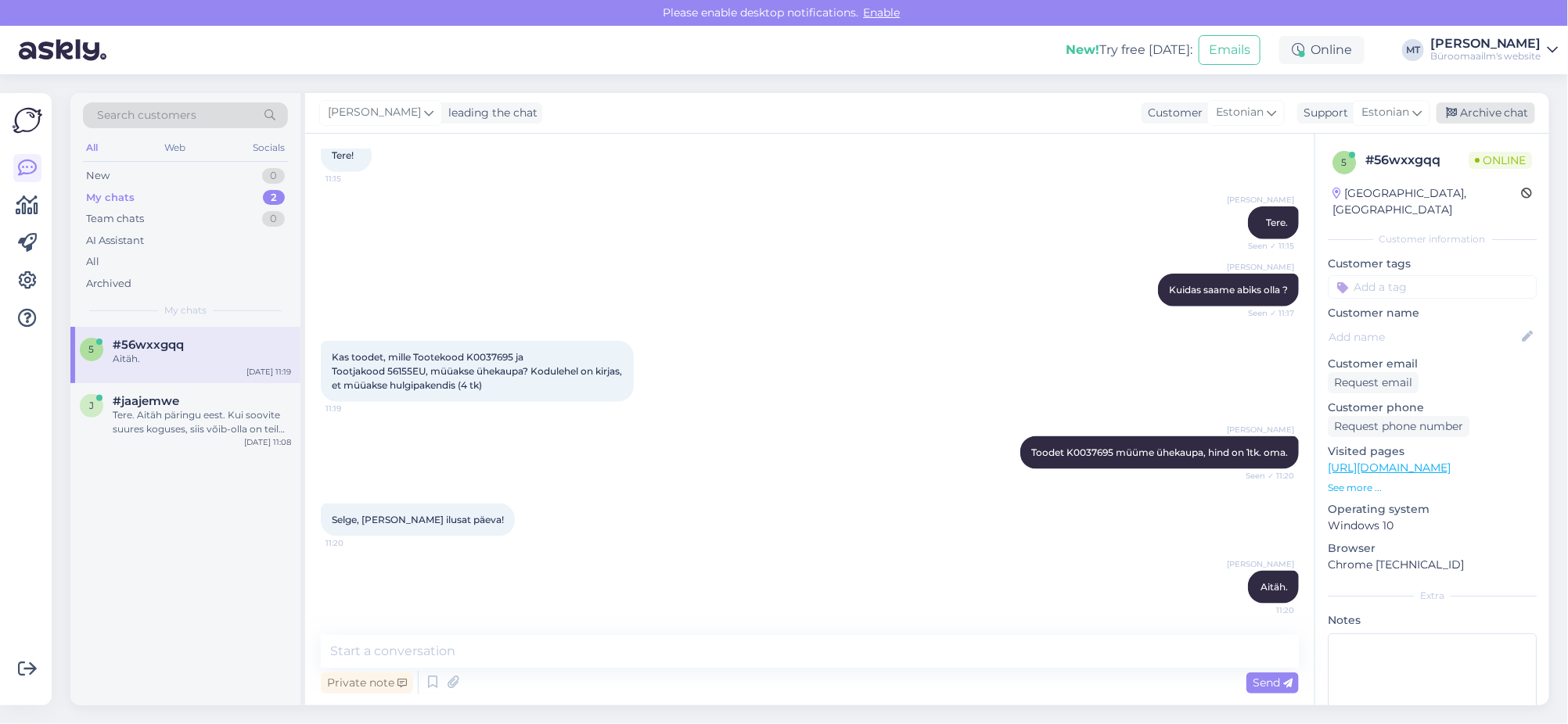
click at [1504, 113] on div "Archive chat" at bounding box center [1486, 113] width 99 height 21
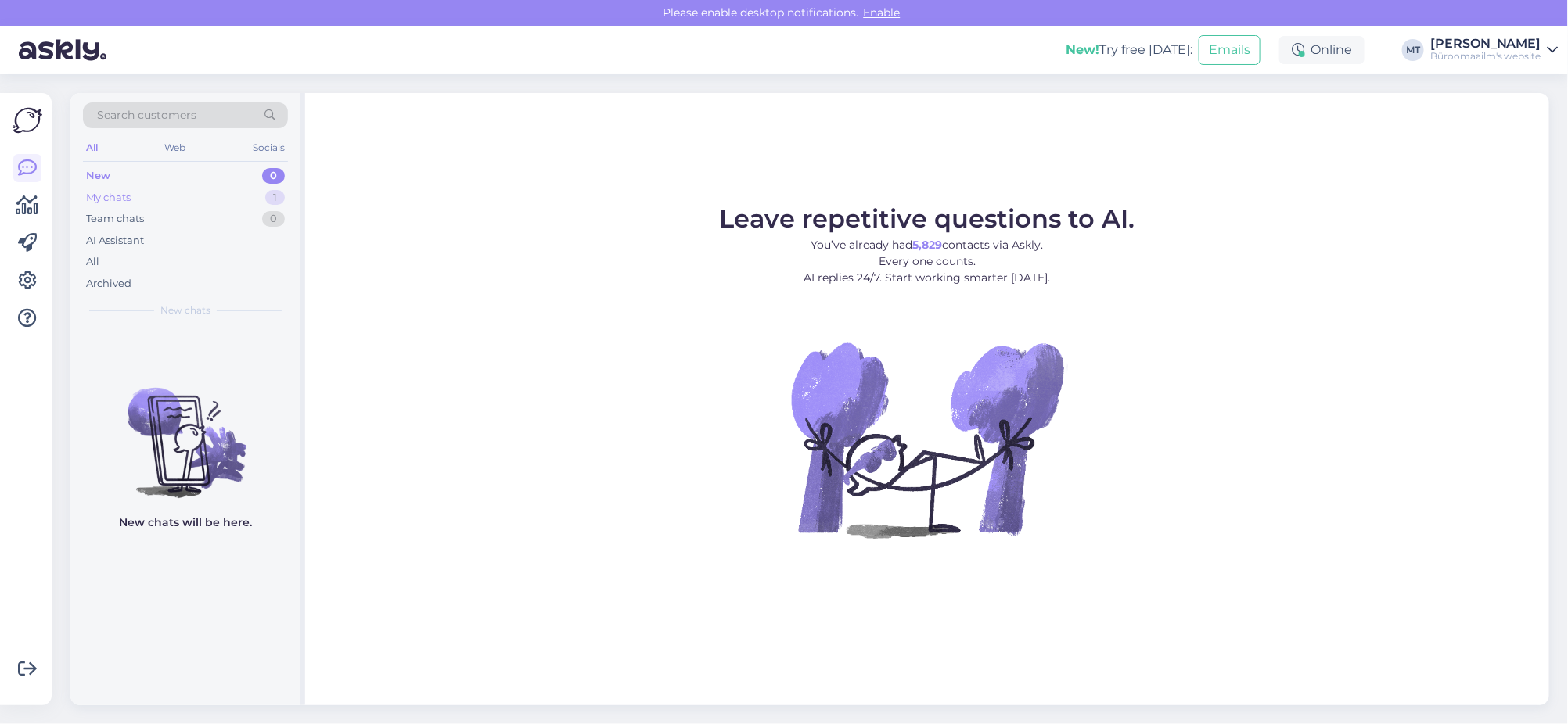
click at [124, 200] on div "My chats" at bounding box center [108, 198] width 44 height 16
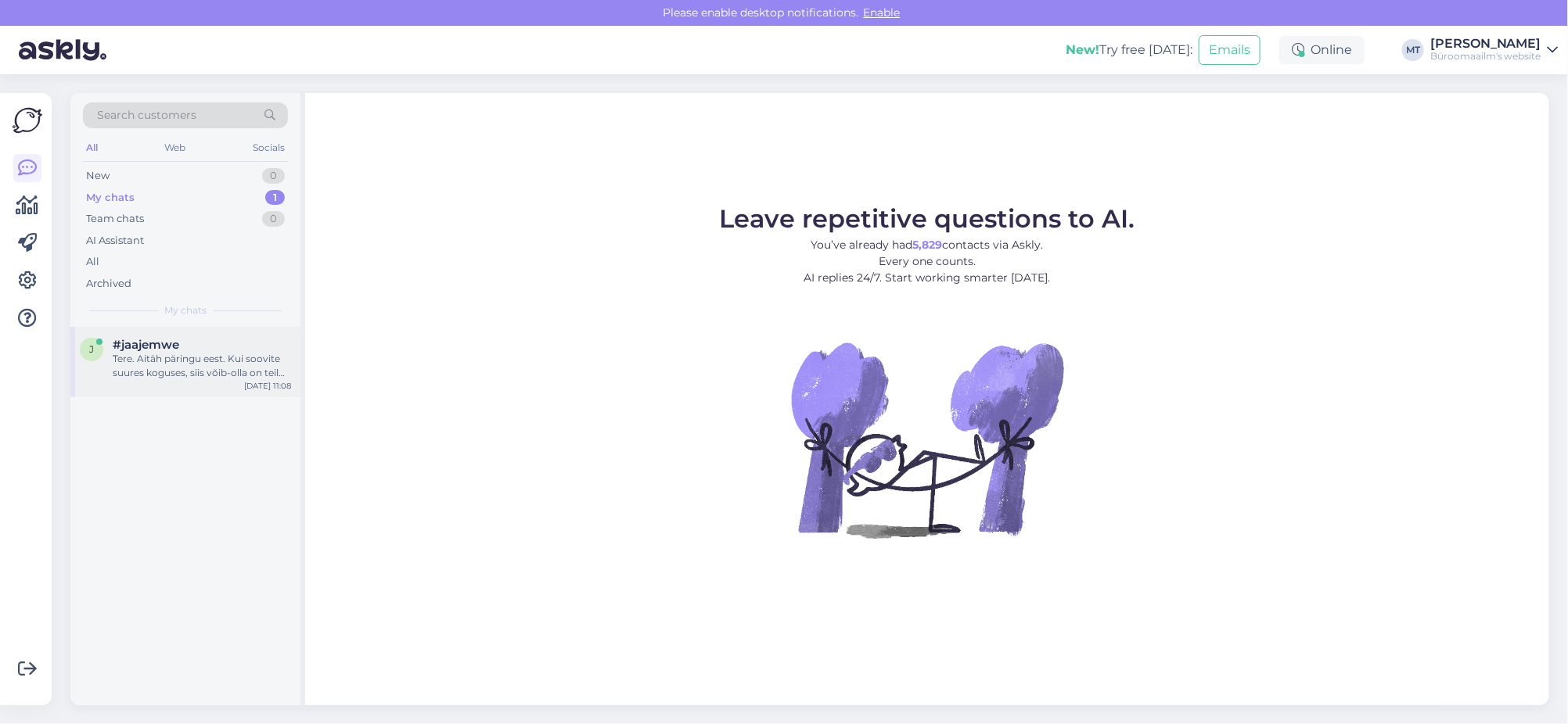
click at [188, 371] on div "Tere. Aitäh päringu eest. Kui soovite suures koguses, siis võib-olla on teil su…" at bounding box center [202, 366] width 179 height 28
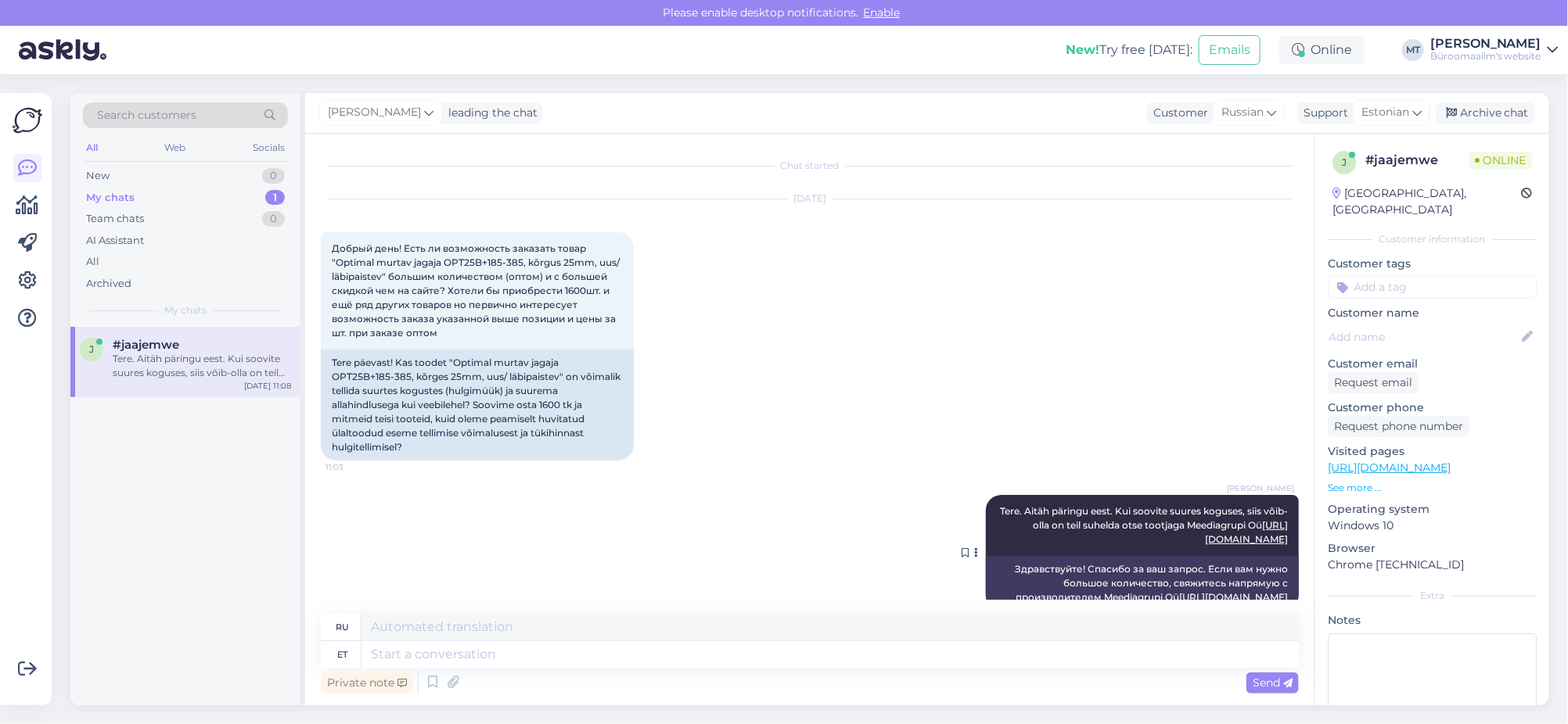
scroll to position [42, 0]
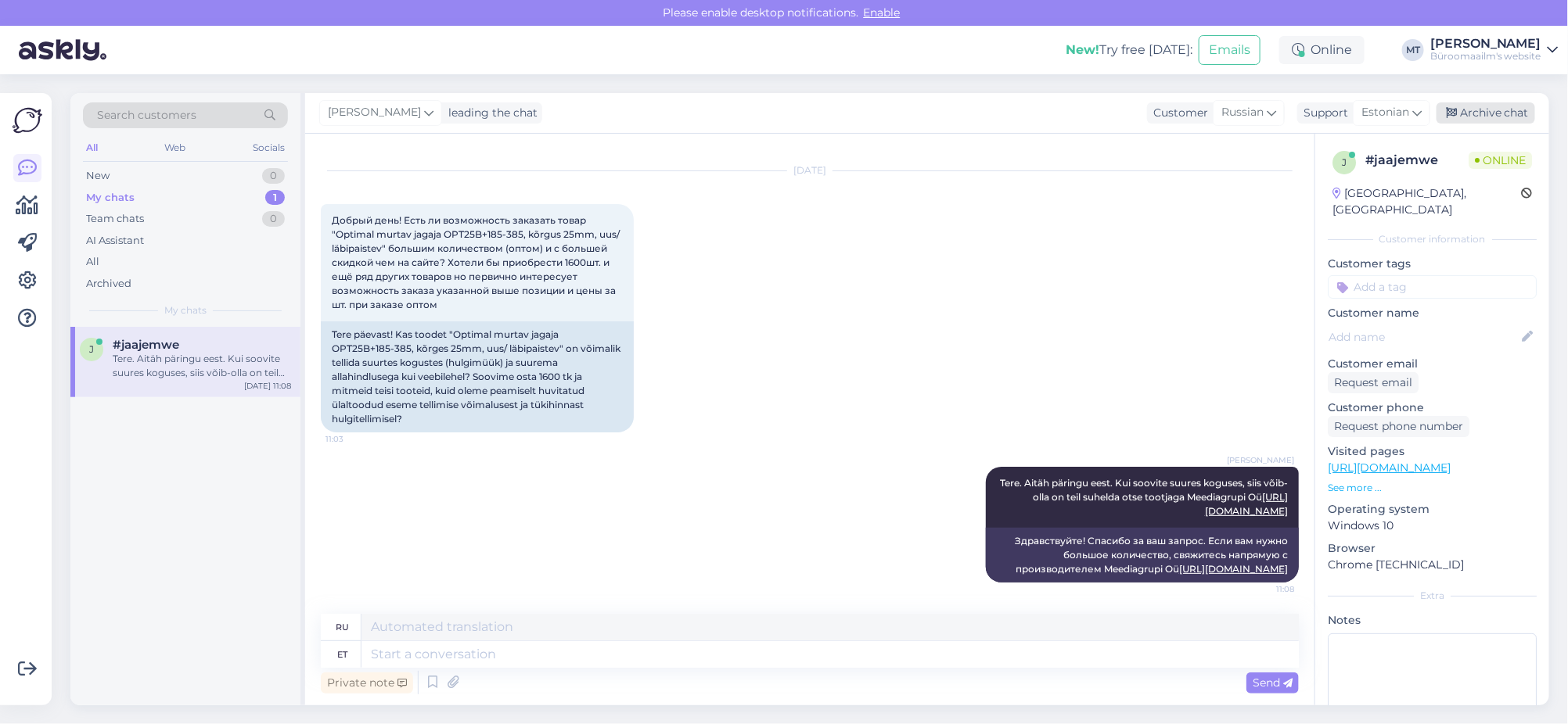
click at [1496, 109] on div "Archive chat" at bounding box center [1486, 113] width 99 height 21
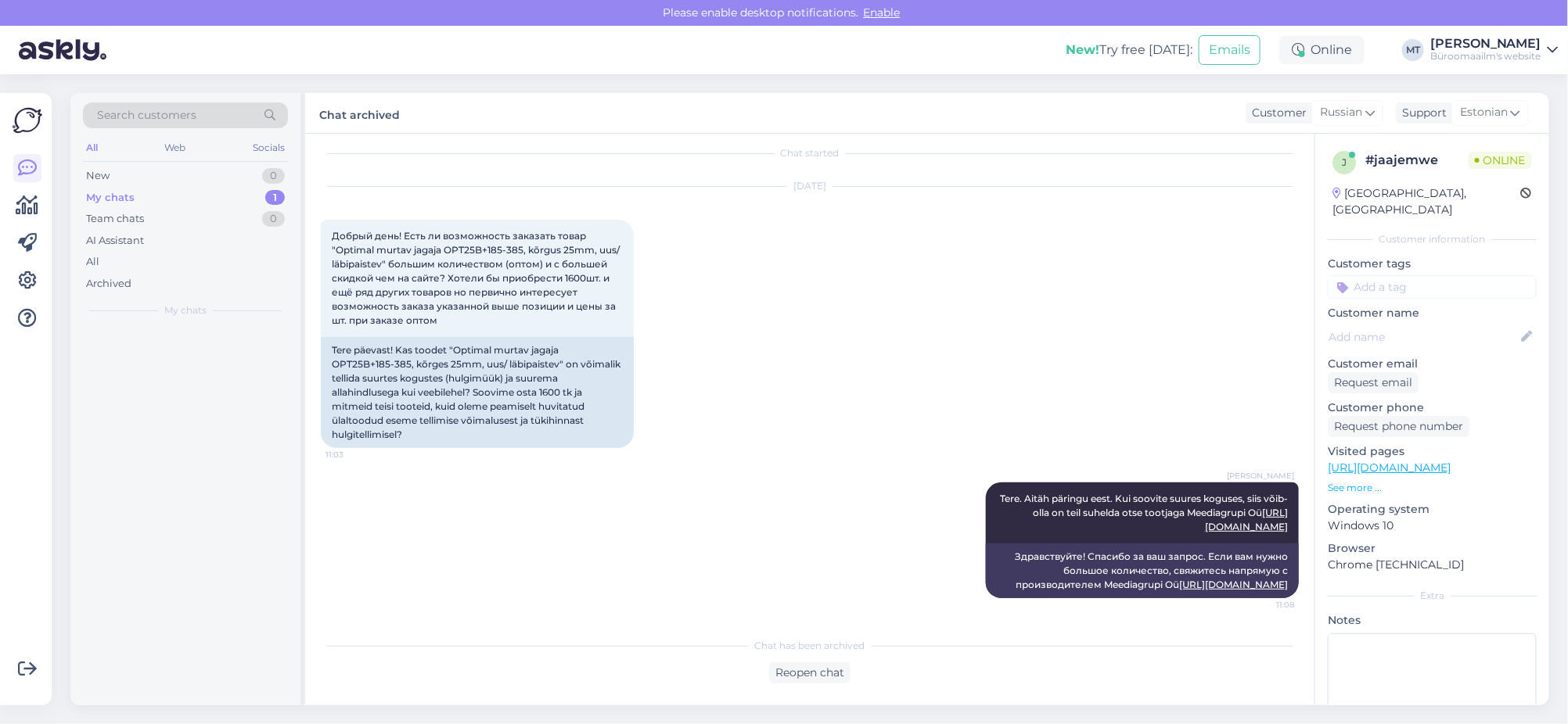
scroll to position [26, 0]
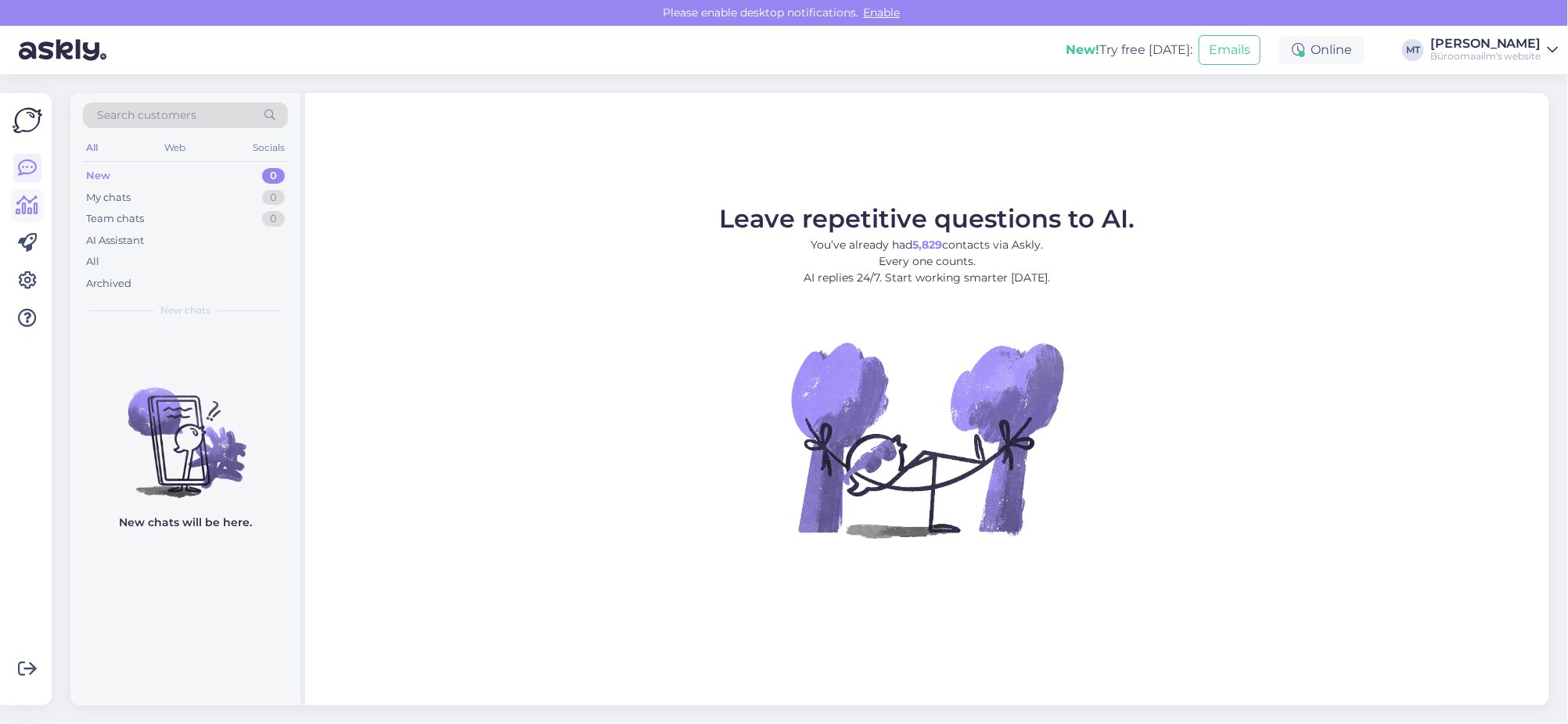
click at [34, 210] on icon at bounding box center [28, 205] width 23 height 18
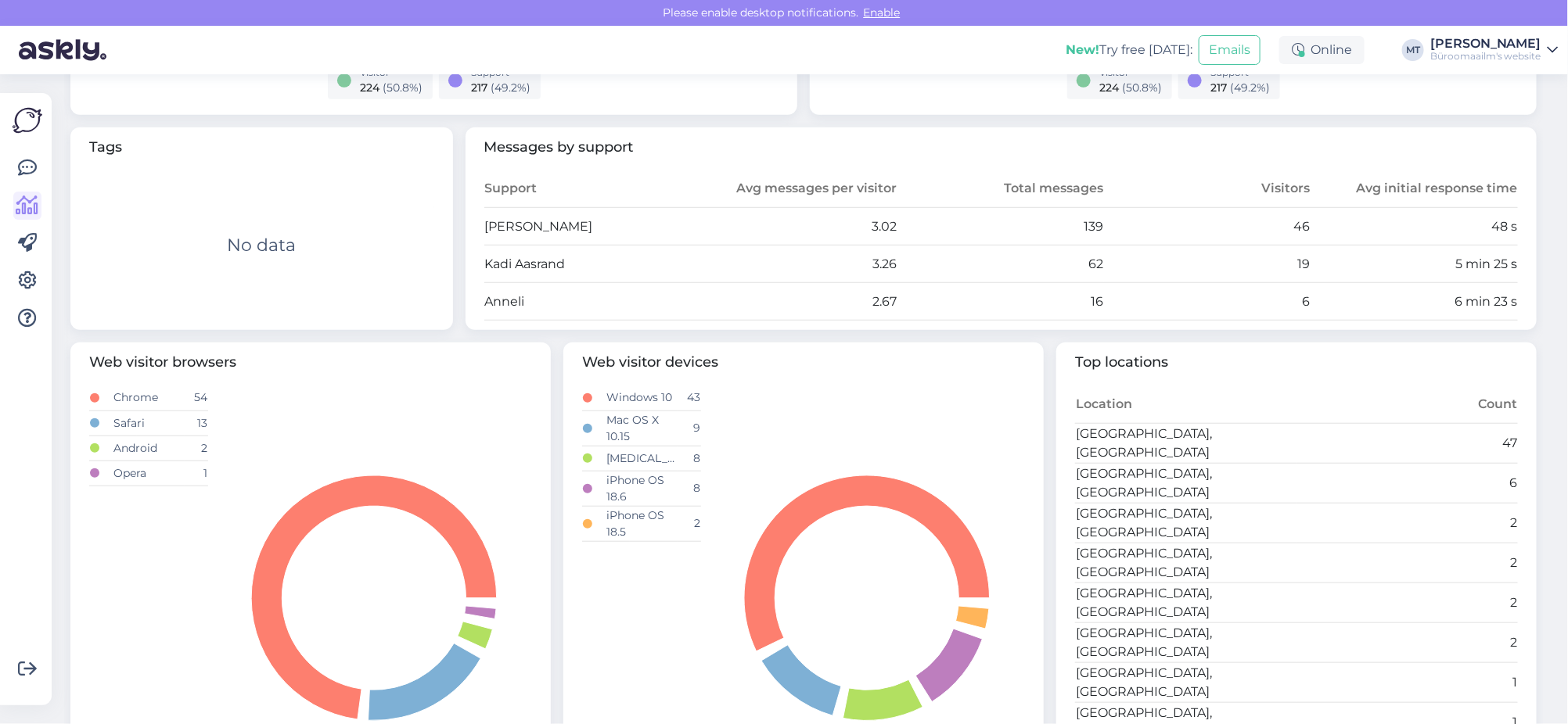
scroll to position [195, 0]
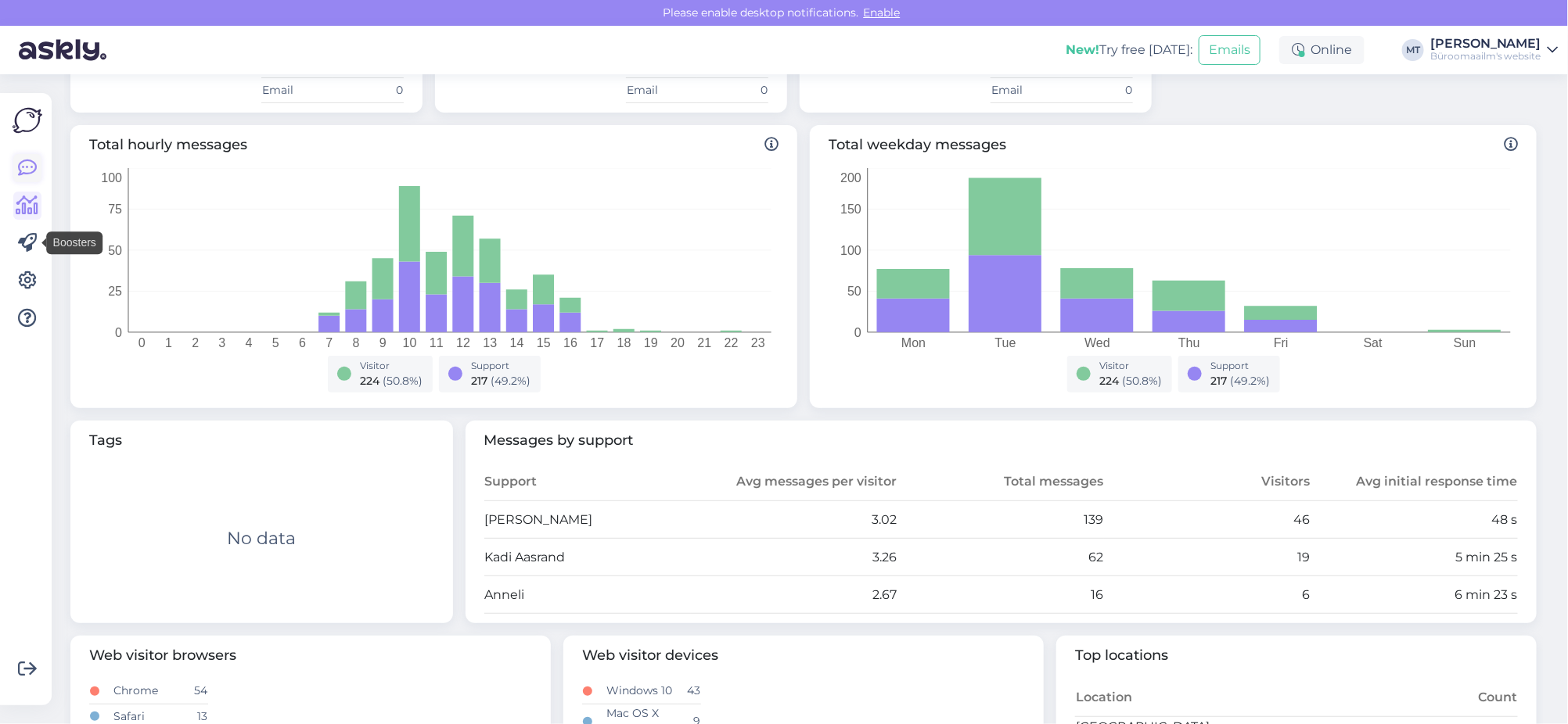
click at [35, 159] on icon at bounding box center [27, 168] width 19 height 18
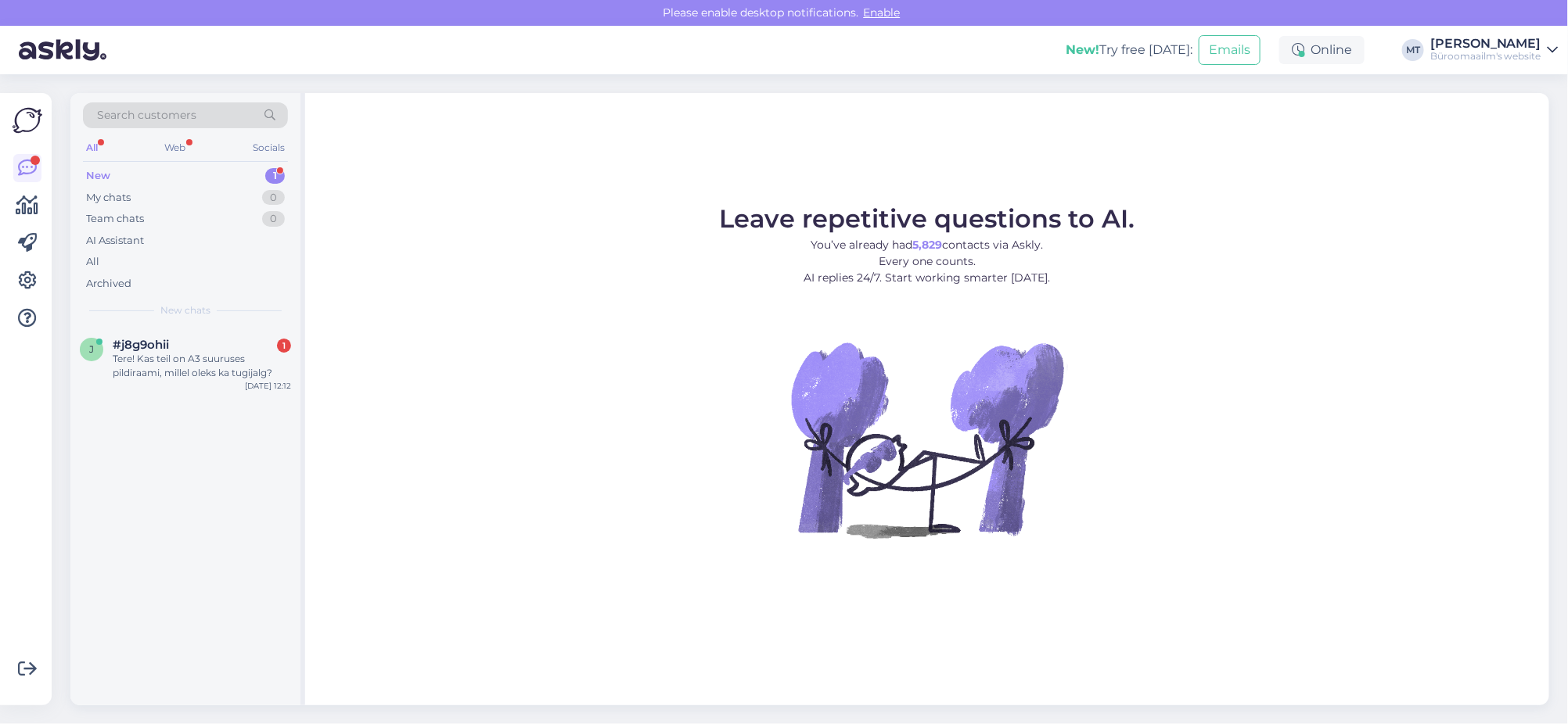
click at [94, 170] on div "New" at bounding box center [98, 176] width 24 height 16
click at [144, 360] on div "Tere! Kas teil on A3 suuruses pildiraami, millel oleks ka tugijalg?" at bounding box center [202, 366] width 179 height 28
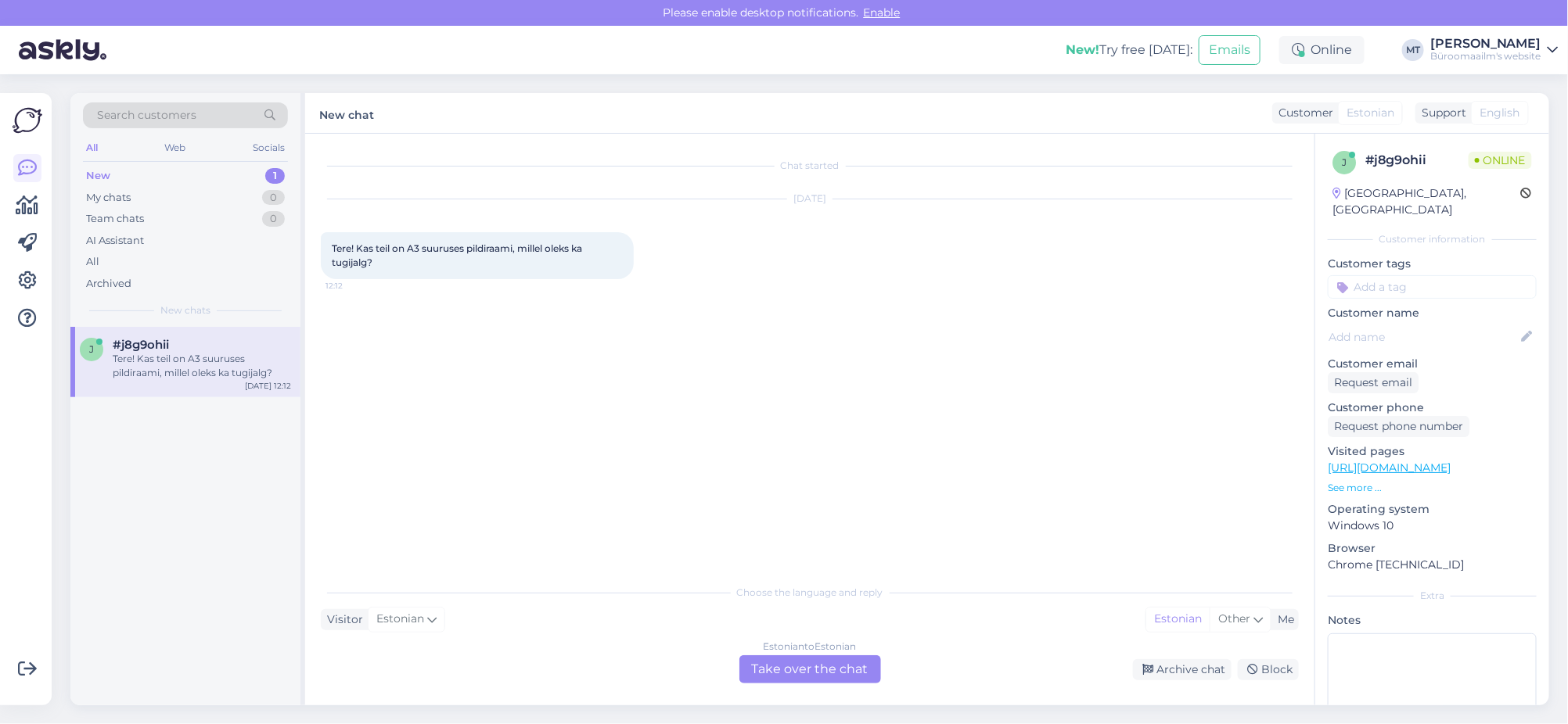
click at [831, 672] on div "Estonian to Estonian Take over the chat" at bounding box center [809, 669] width 142 height 28
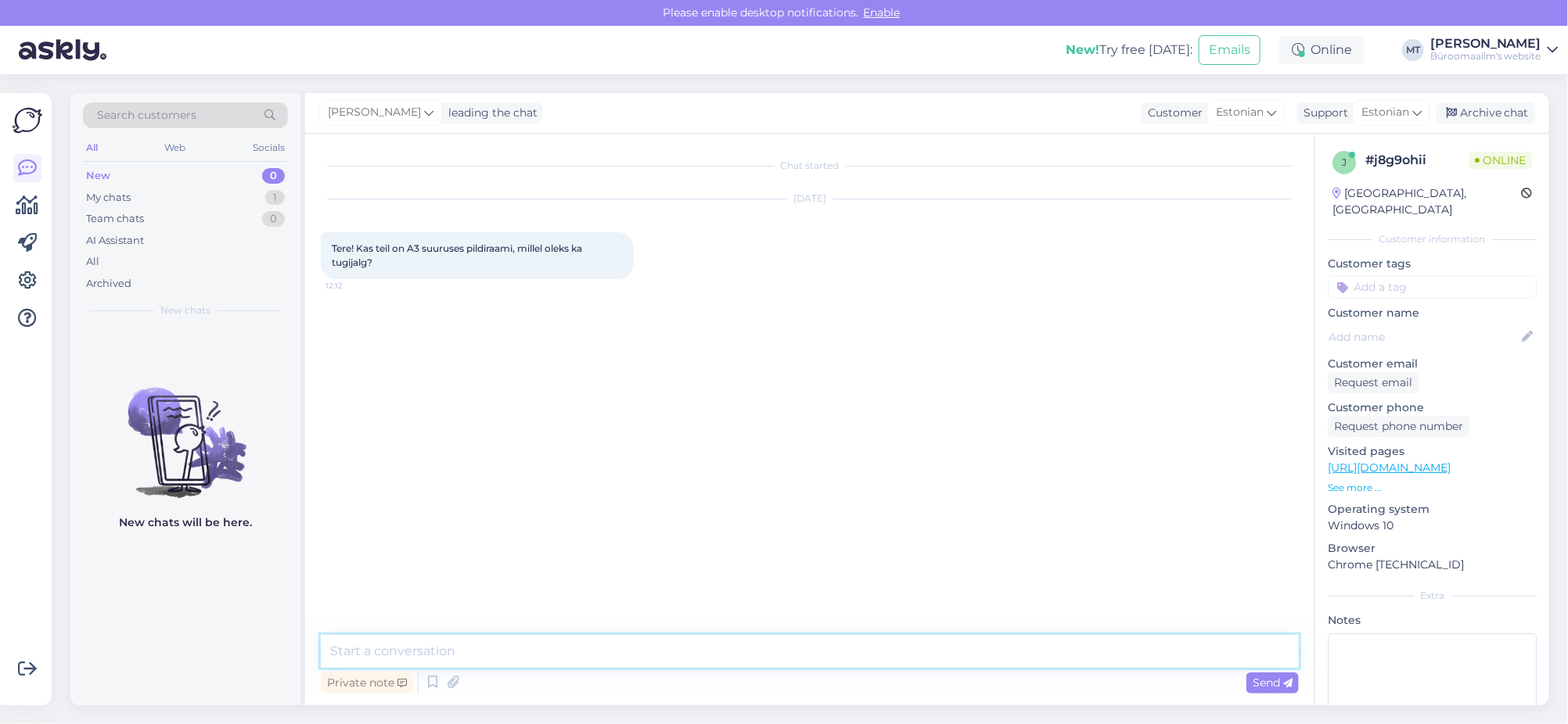
click at [402, 642] on textarea at bounding box center [809, 652] width 978 height 33
paste textarea "[URL][DOMAIN_NAME][PERSON_NAME]"
paste textarea "[URL][DOMAIN_NAME]"
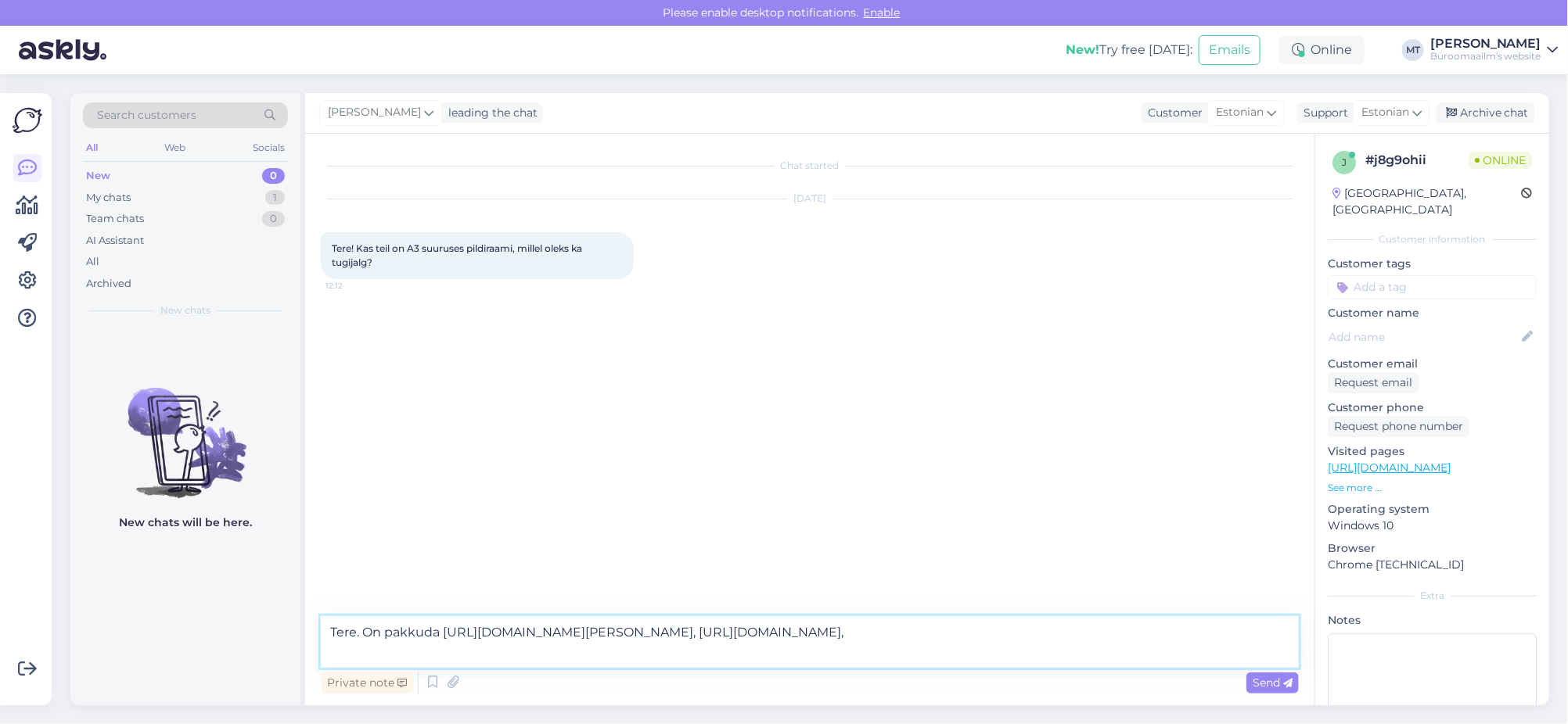
paste textarea "[URL][DOMAIN_NAME]"
type textarea "Tere. On pakkuda https://www.byroomaailm.ee/pildiraam-perline-30x40-kreem-puit-…"
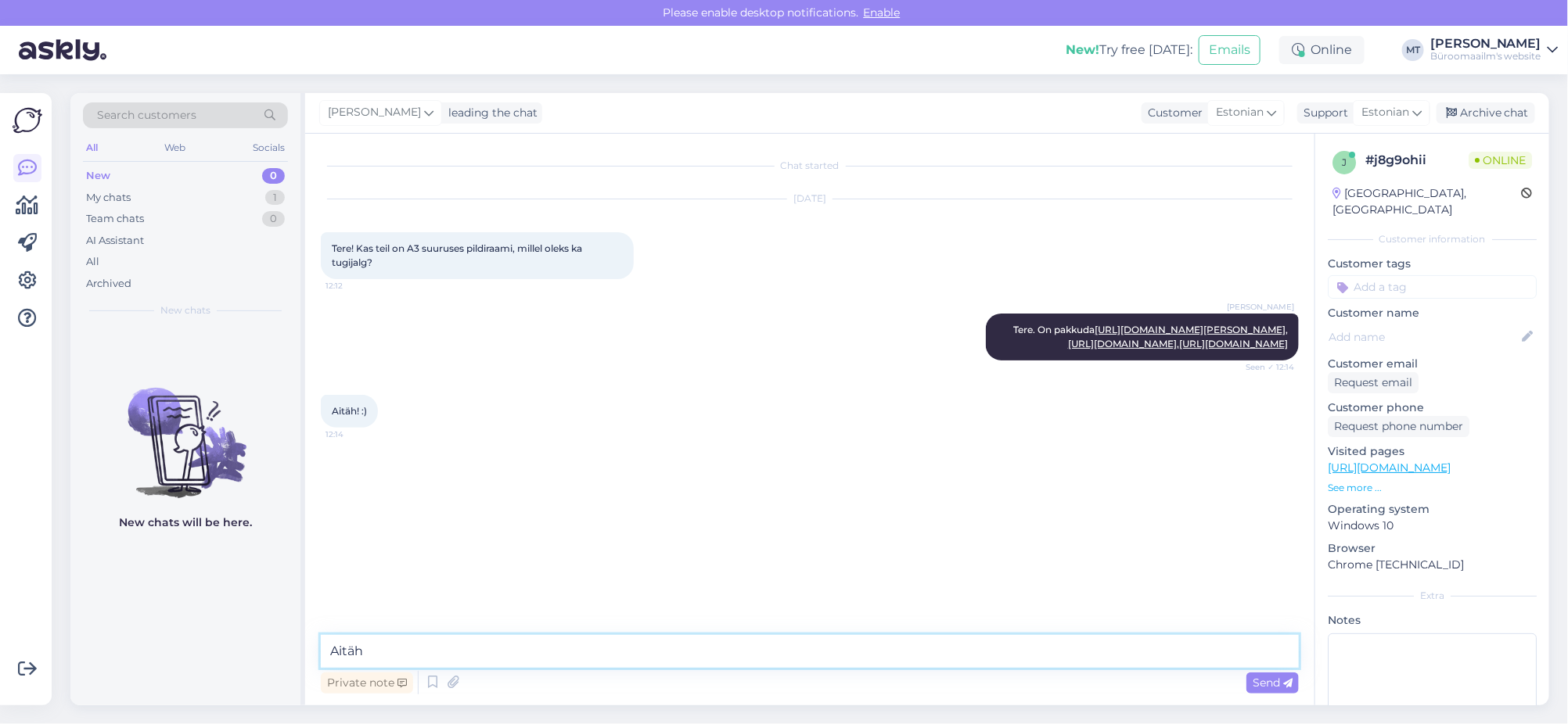
type textarea "Aitäh."
